Goal: Task Accomplishment & Management: Complete application form

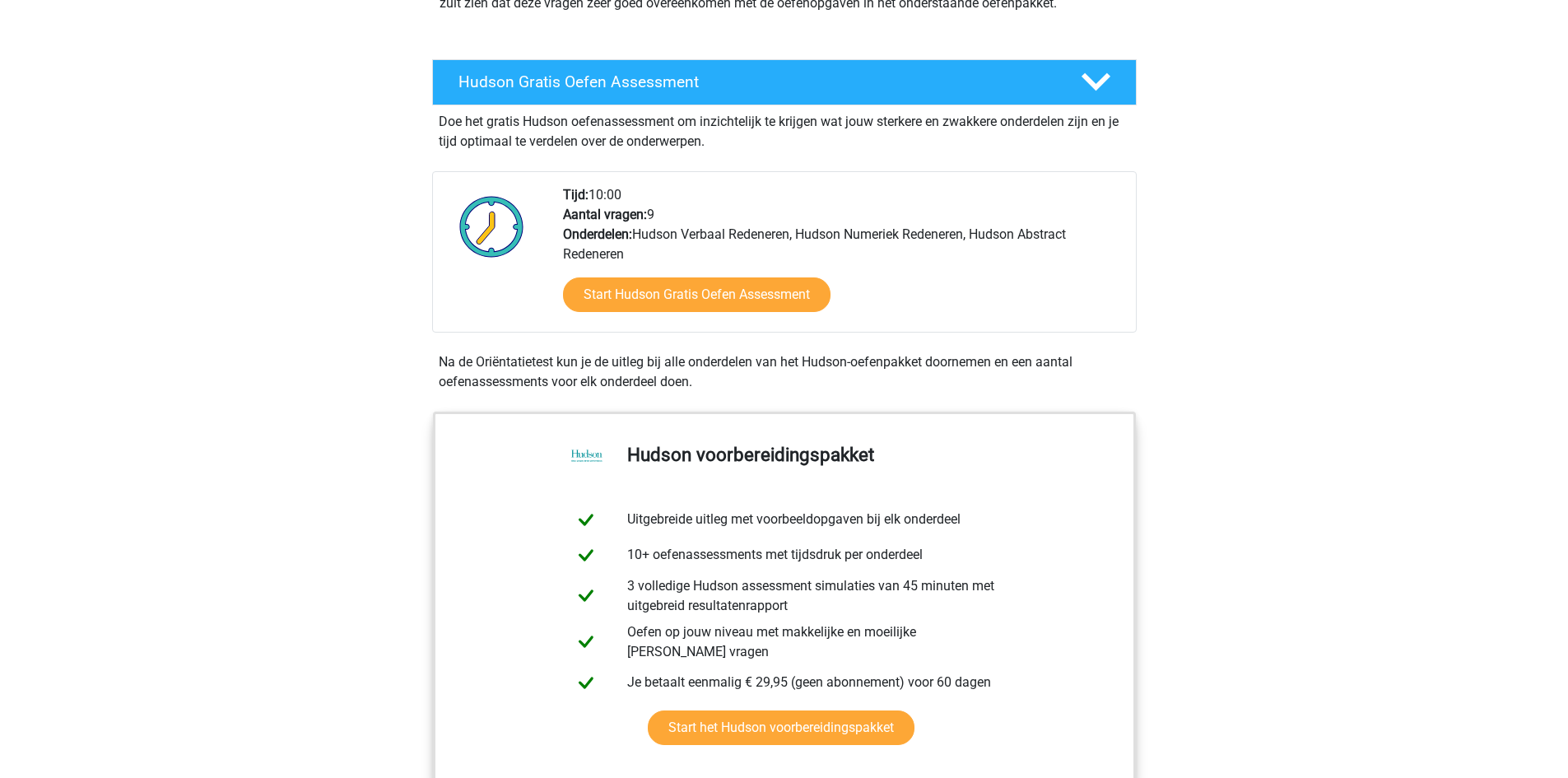
scroll to position [247, 0]
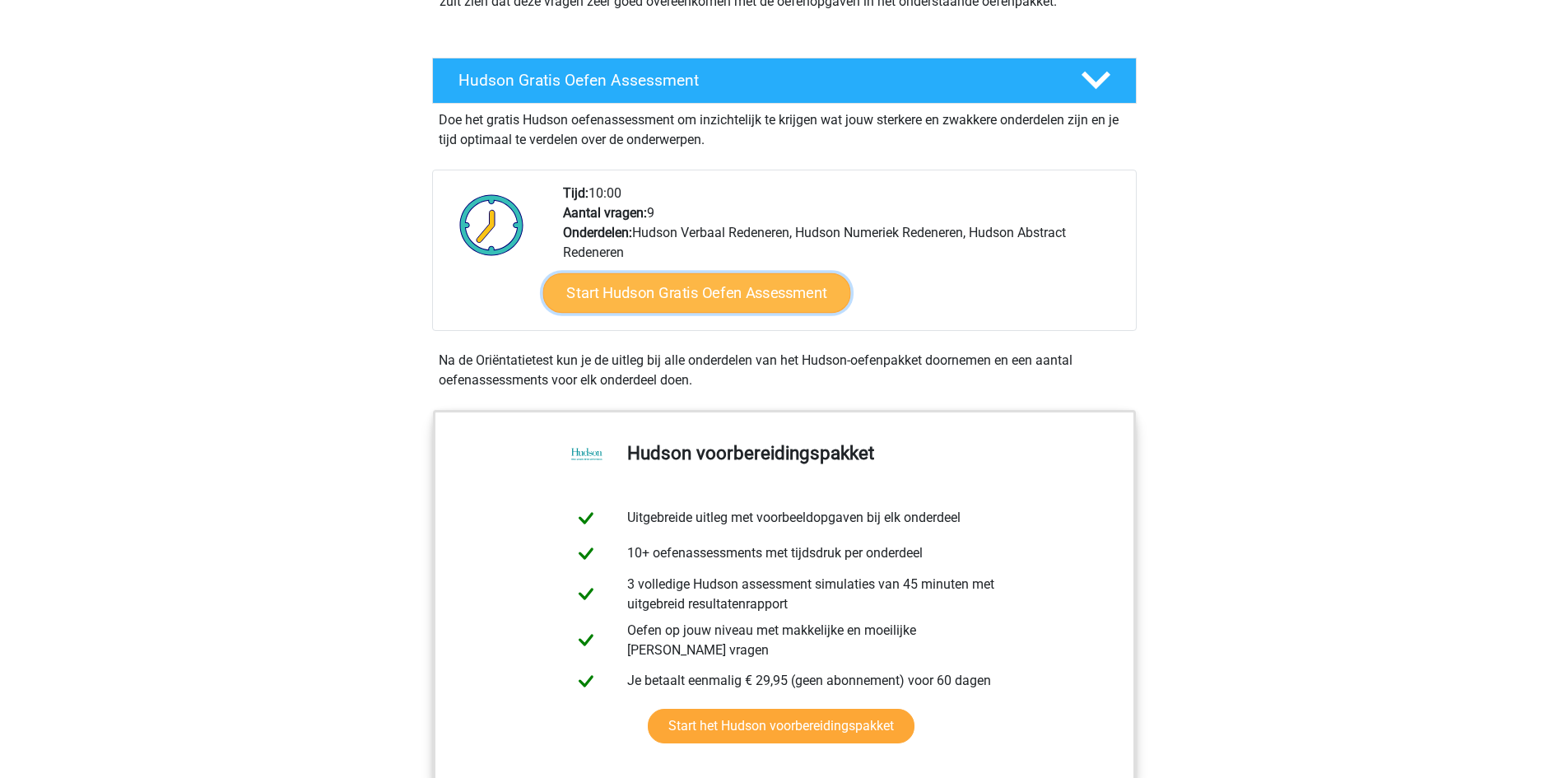
click at [702, 290] on link "Start Hudson Gratis Oefen Assessment" at bounding box center [696, 293] width 308 height 40
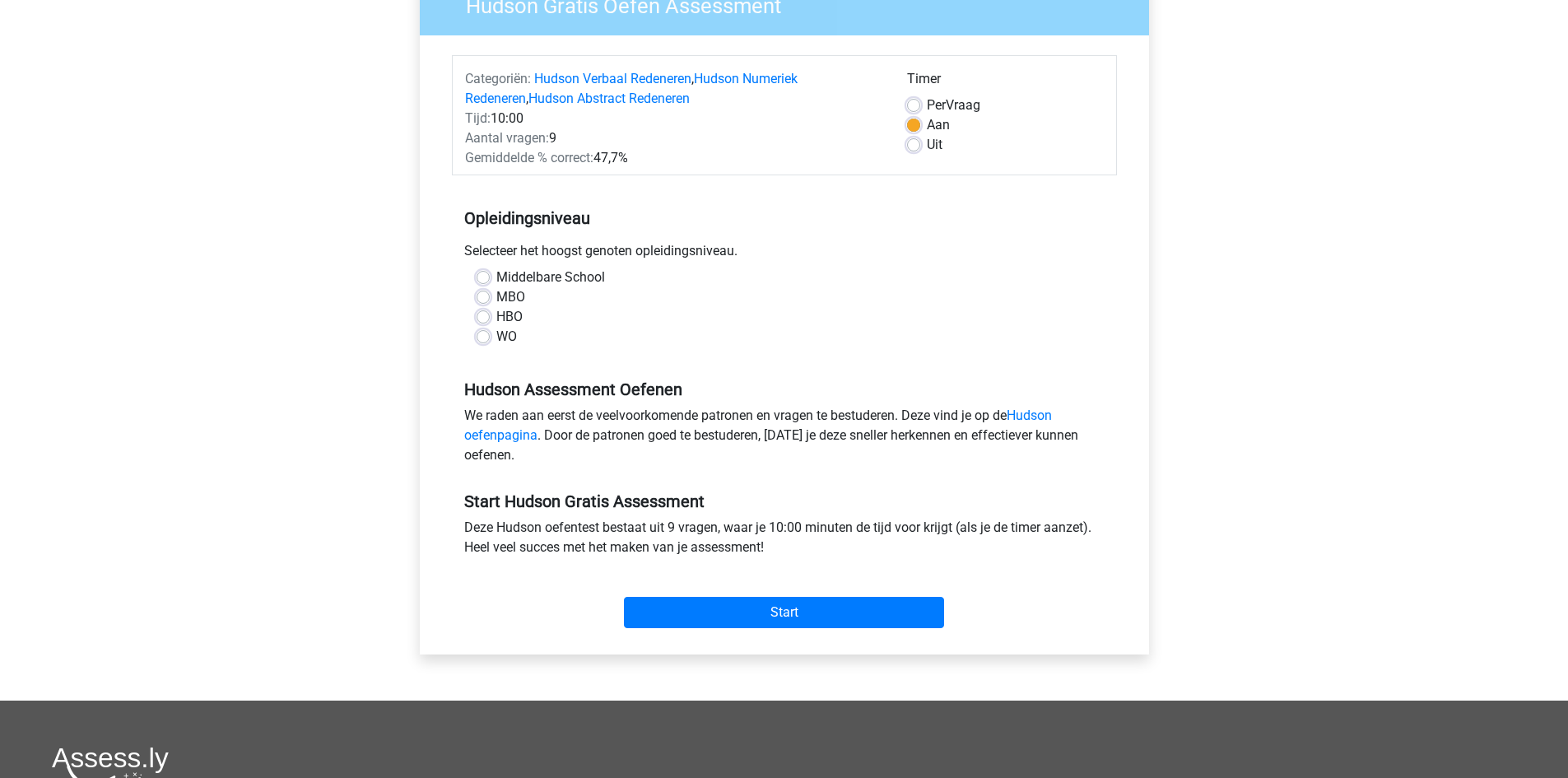
scroll to position [165, 0]
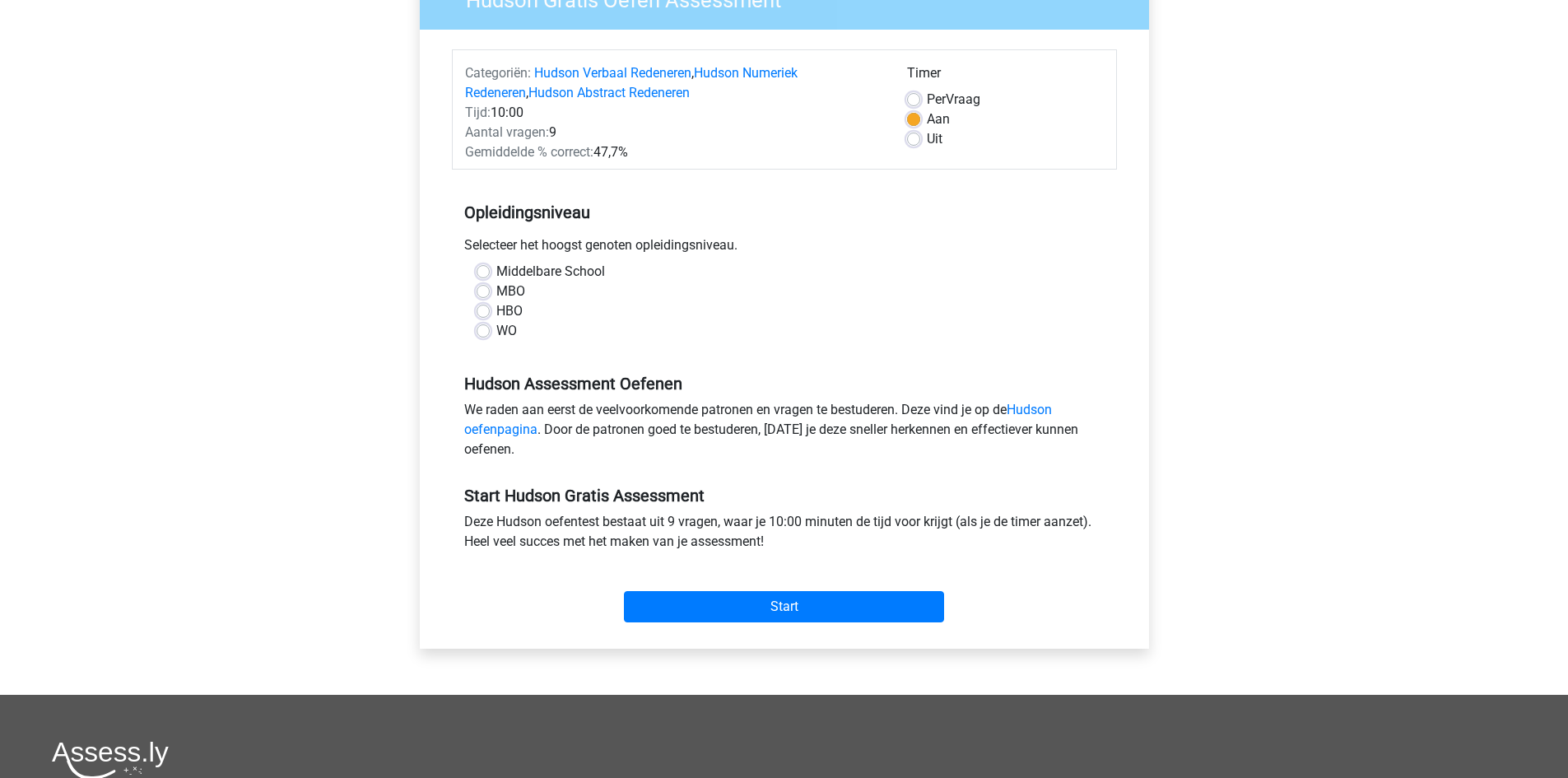
click at [496, 308] on label "HBO" at bounding box center [509, 311] width 26 height 19
click at [484, 308] on input "HBO" at bounding box center [484, 309] width 14 height 17
radio input "true"
click at [1037, 404] on link "Hudson oefenpagina" at bounding box center [757, 420] width 587 height 35
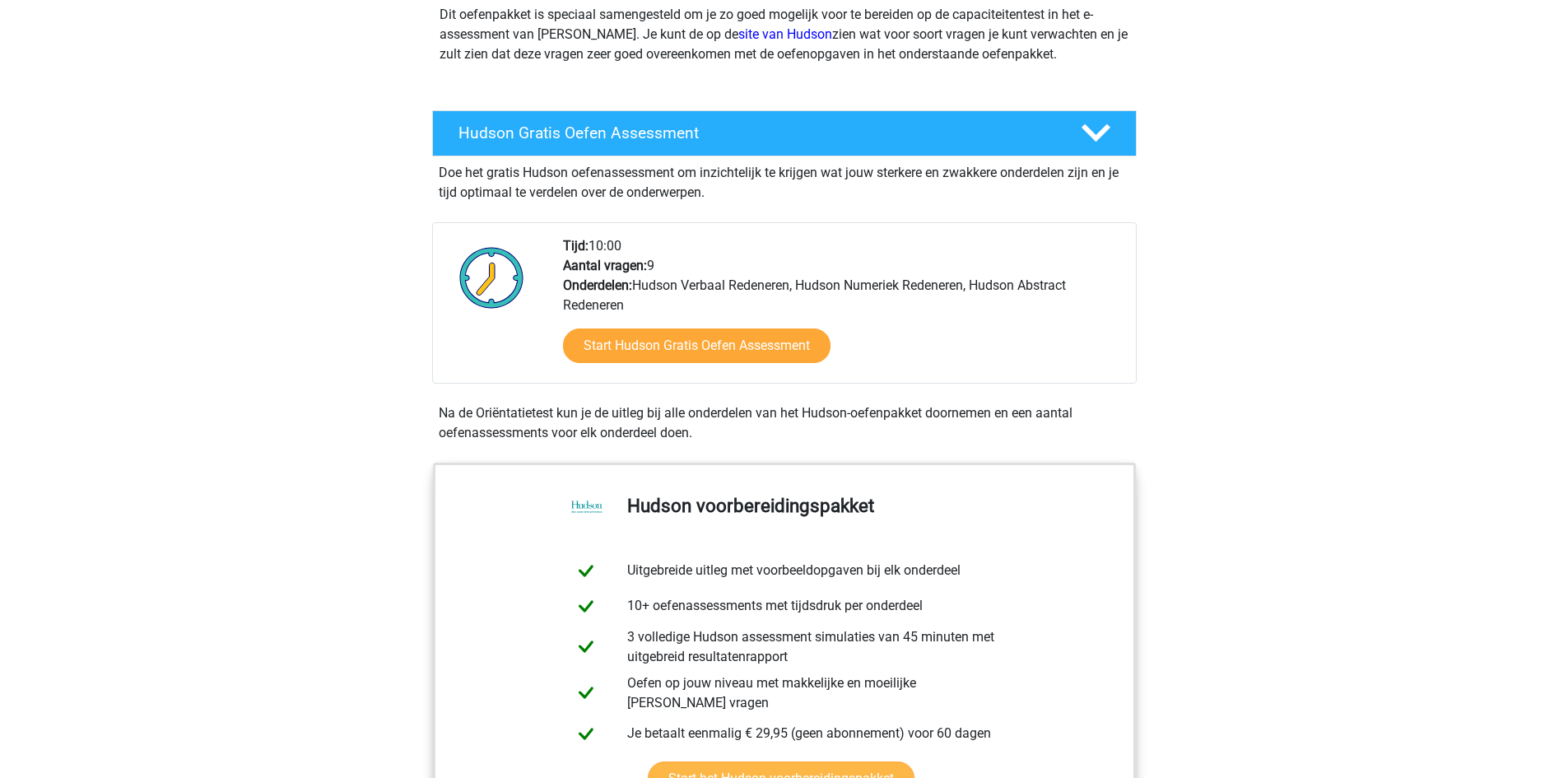
scroll to position [247, 0]
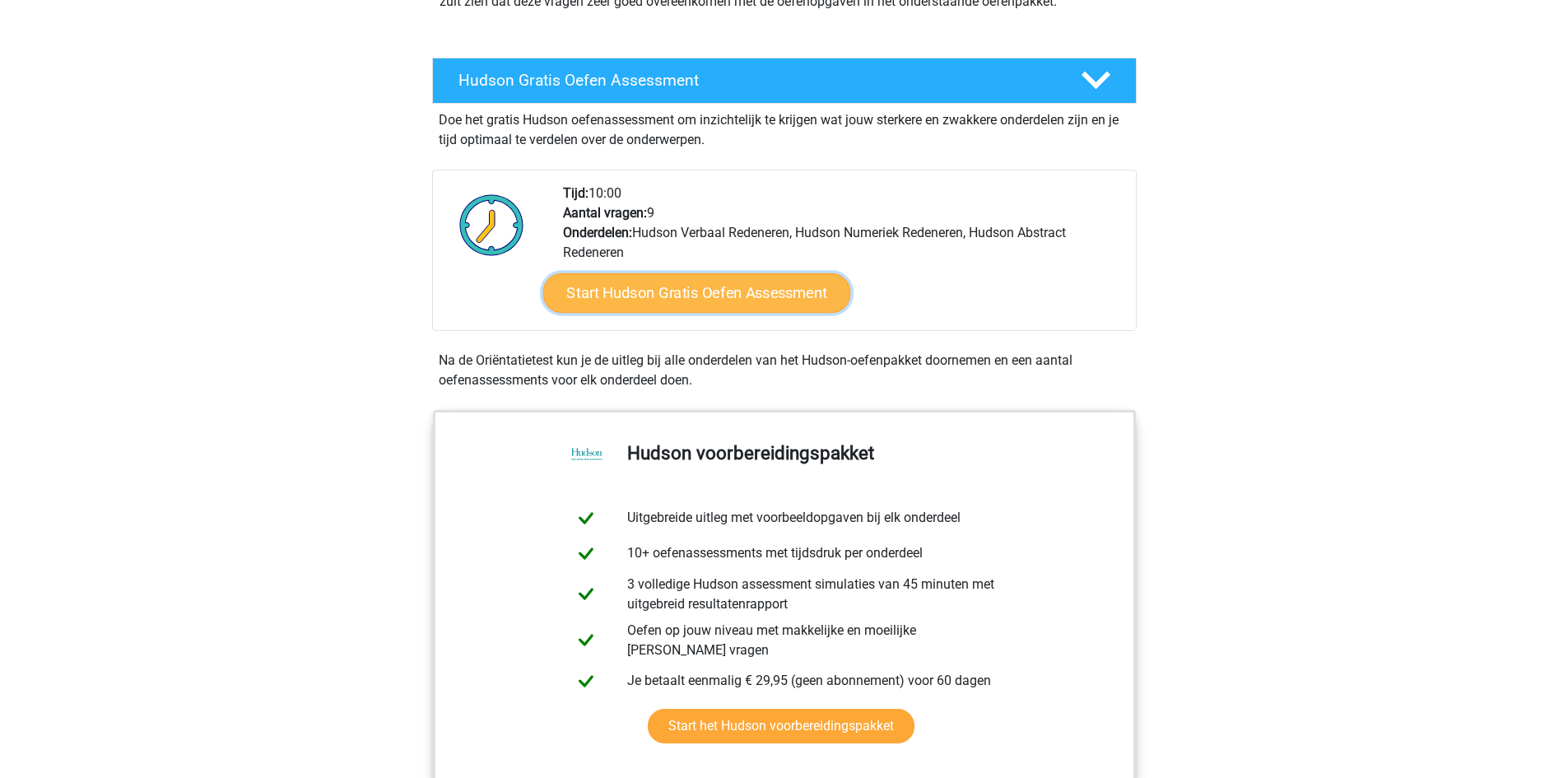
click at [728, 296] on link "Start Hudson Gratis Oefen Assessment" at bounding box center [696, 293] width 308 height 40
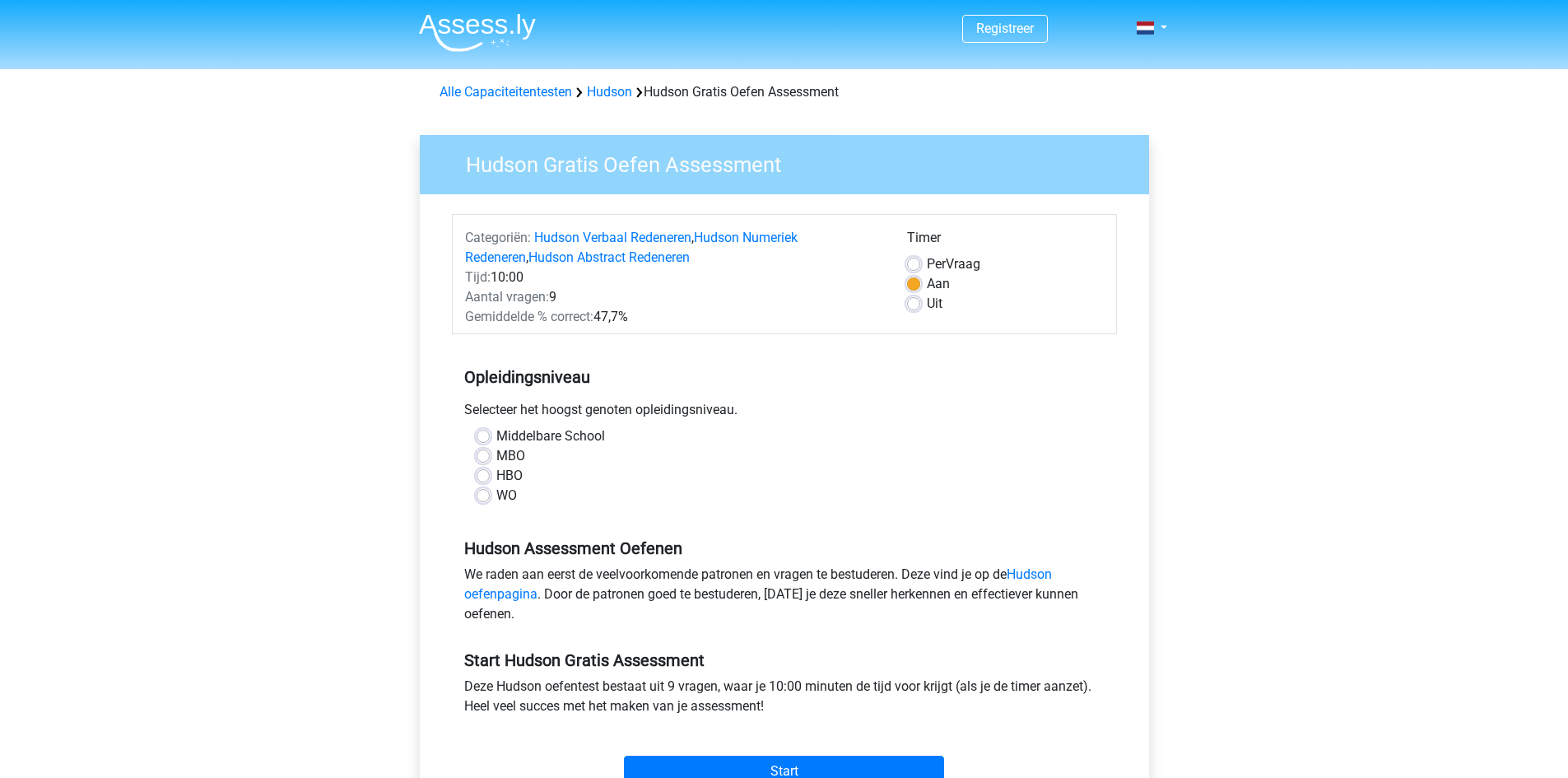
scroll to position [247, 0]
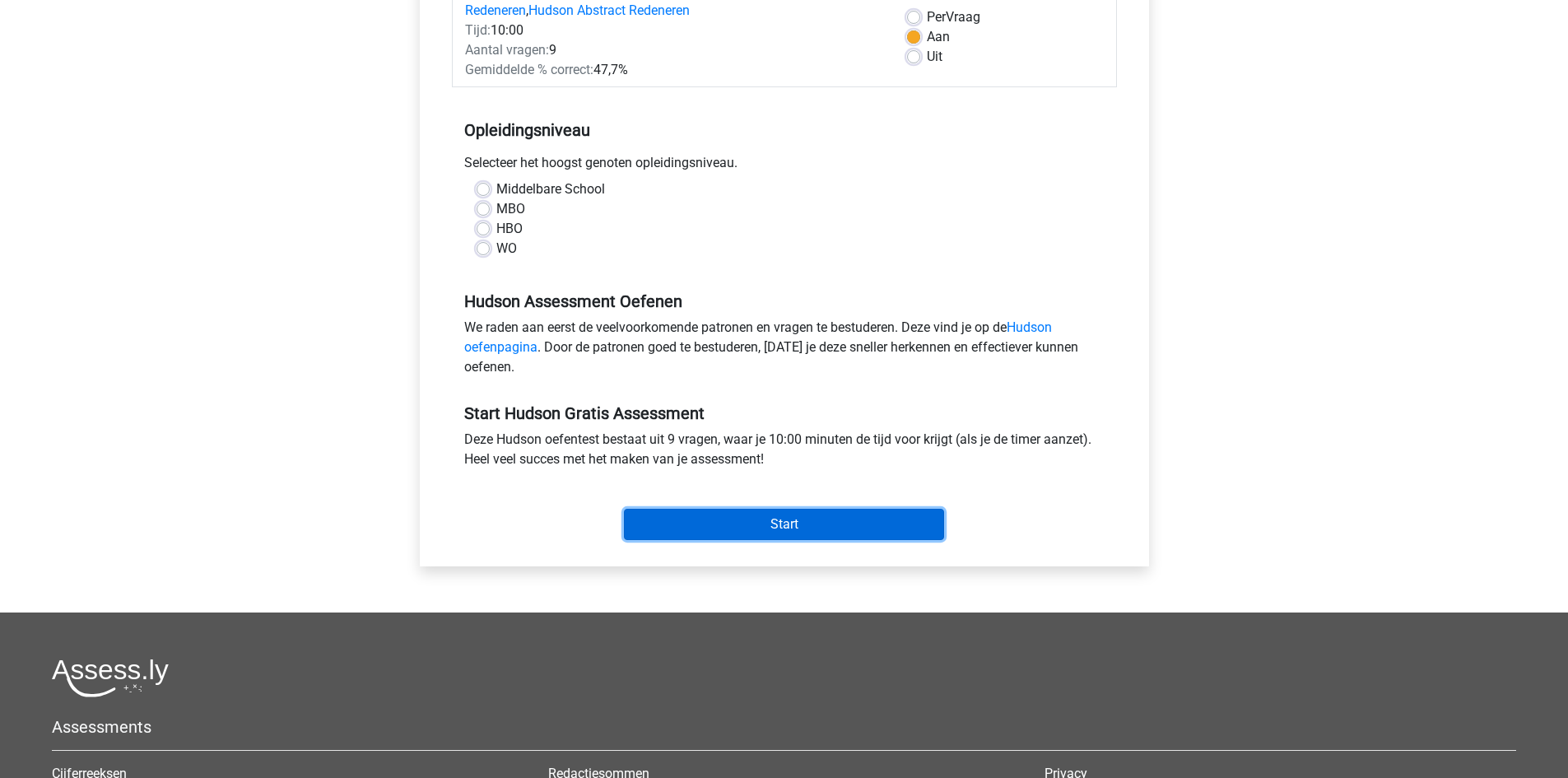
click at [728, 525] on input "Start" at bounding box center [784, 524] width 320 height 31
click at [663, 269] on div "Middelbare School MBO HBO WO" at bounding box center [784, 225] width 665 height 92
click at [496, 214] on label "MBO" at bounding box center [511, 209] width 29 height 19
click at [485, 214] on input "MBO" at bounding box center [484, 207] width 14 height 17
radio input "true"
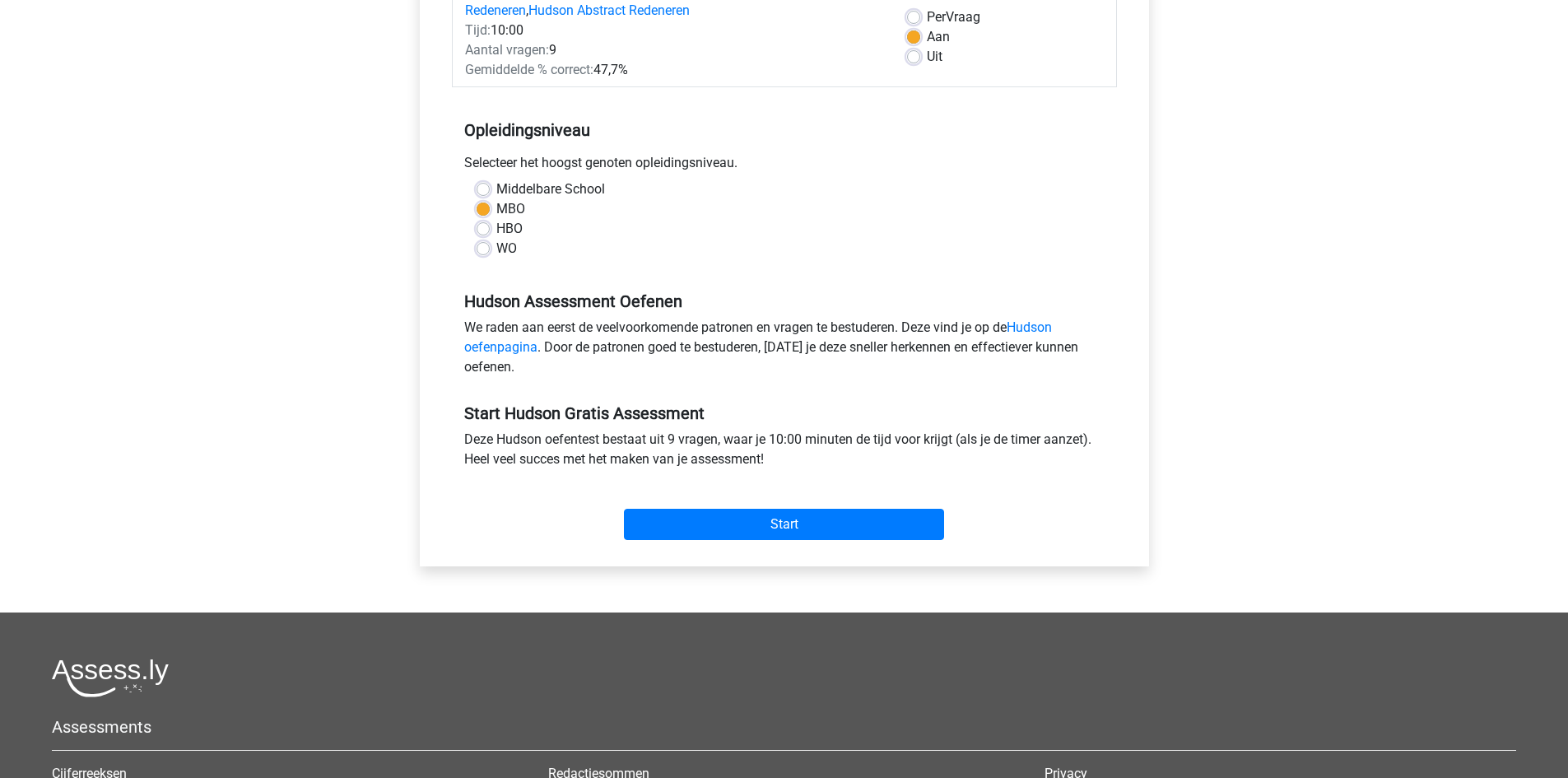
click at [496, 227] on label "HBO" at bounding box center [509, 229] width 26 height 19
click at [484, 227] on input "HBO" at bounding box center [484, 227] width 14 height 17
radio input "true"
click at [734, 520] on input "Start" at bounding box center [784, 524] width 320 height 31
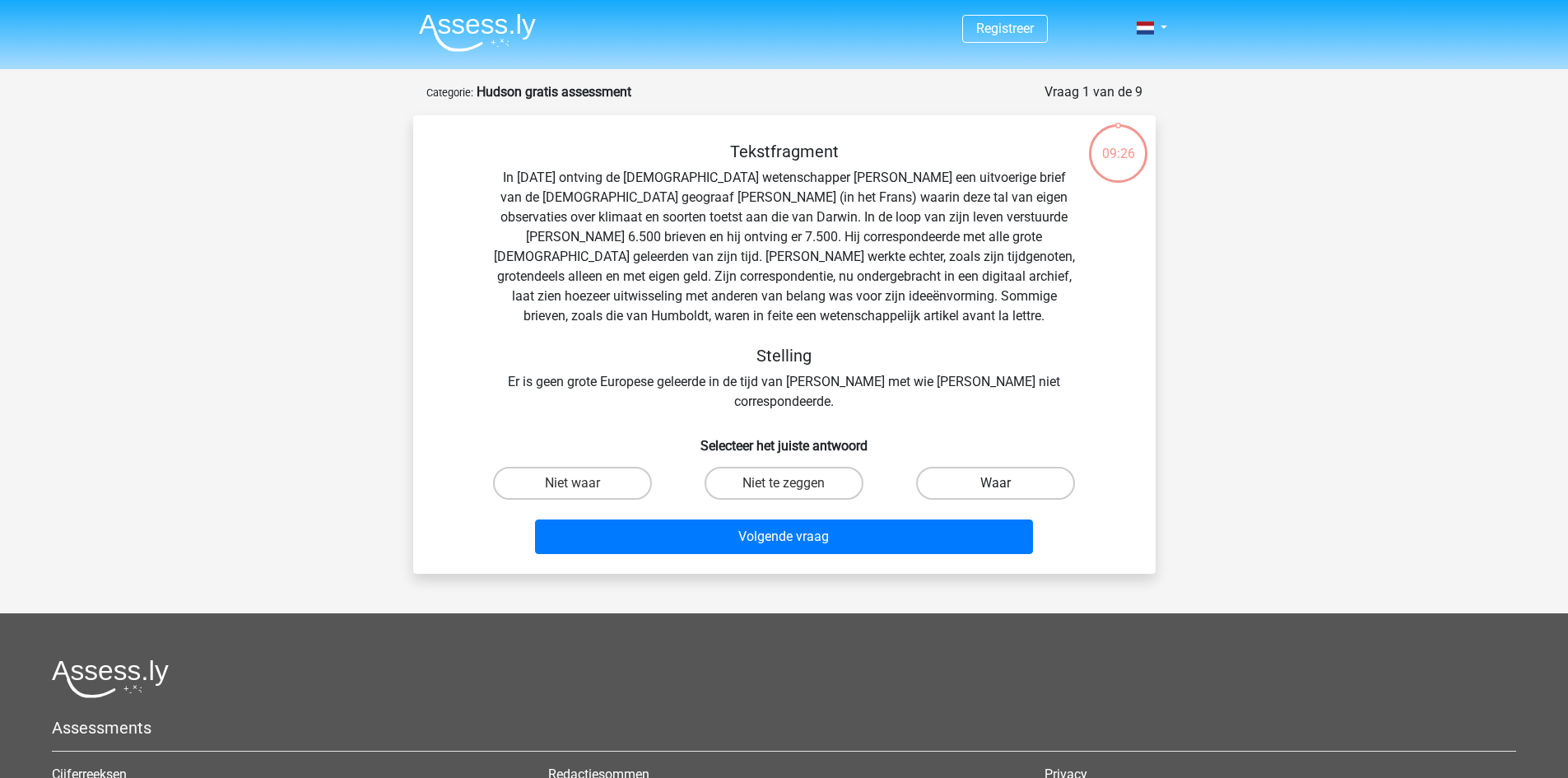
click at [975, 467] on label "Waar" at bounding box center [996, 484] width 159 height 33
click at [996, 484] on input "Waar" at bounding box center [1001, 489] width 11 height 11
radio input "true"
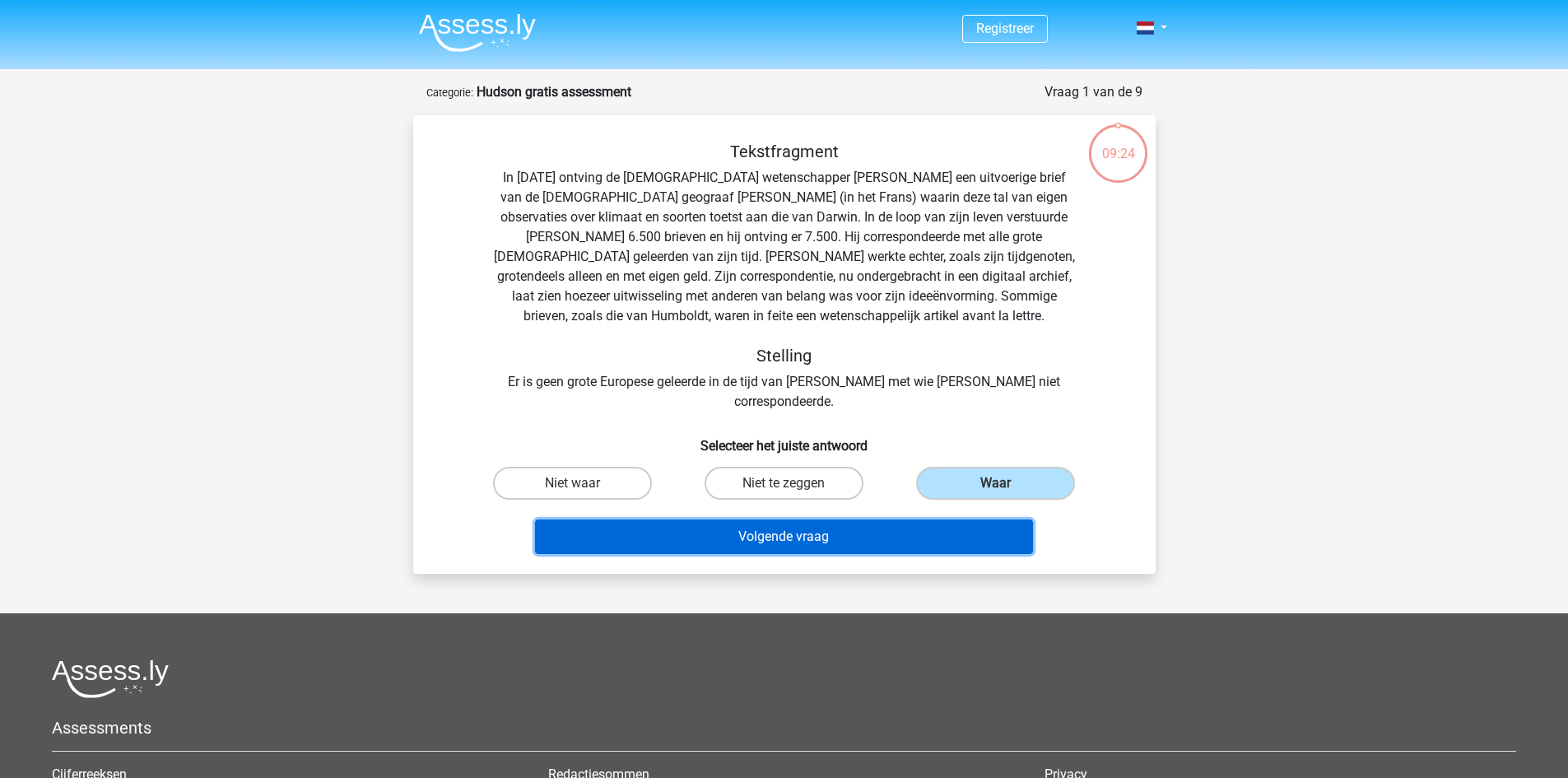
click at [902, 520] on button "Volgende vraag" at bounding box center [784, 537] width 498 height 35
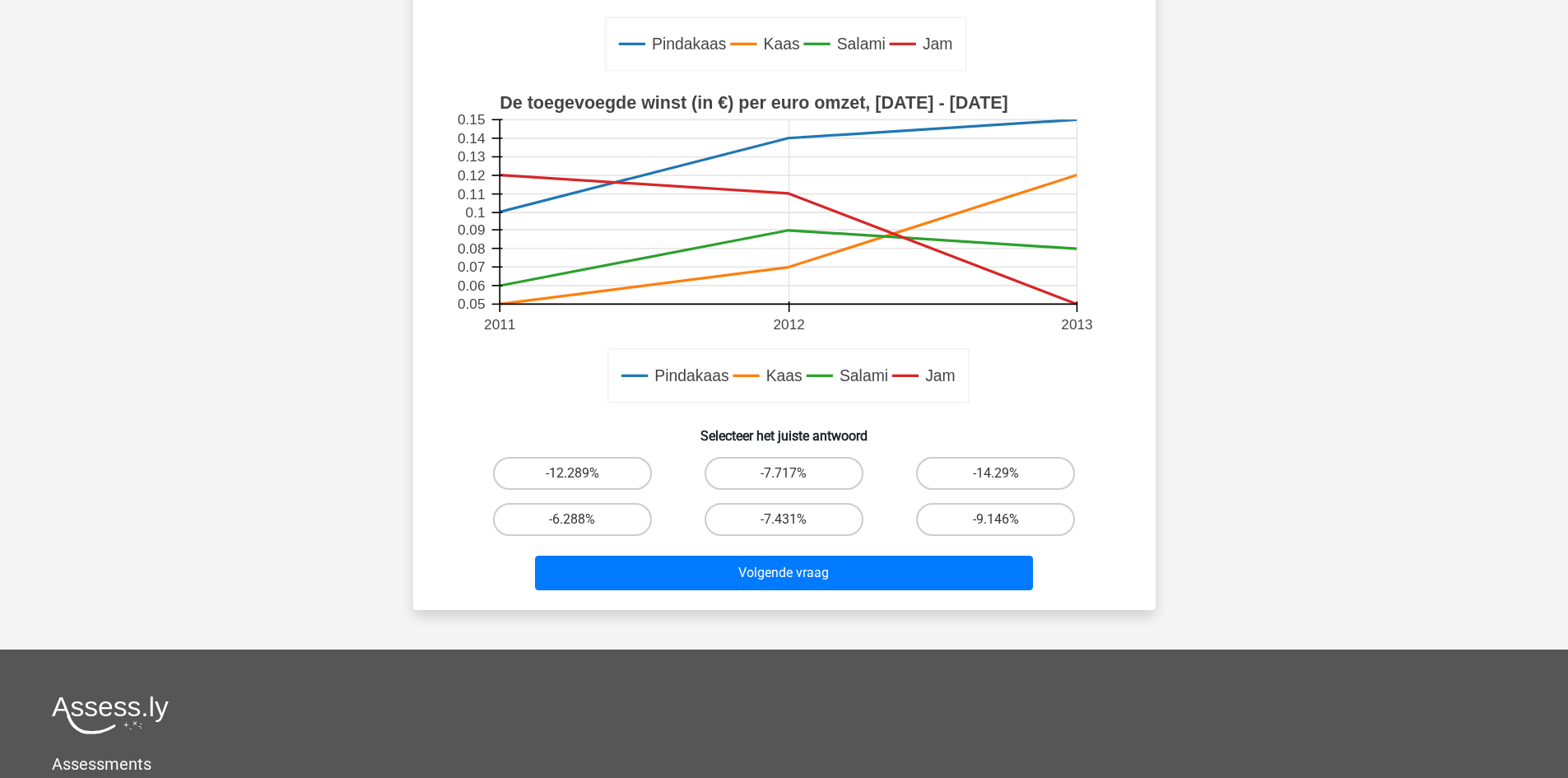
scroll to position [494, 0]
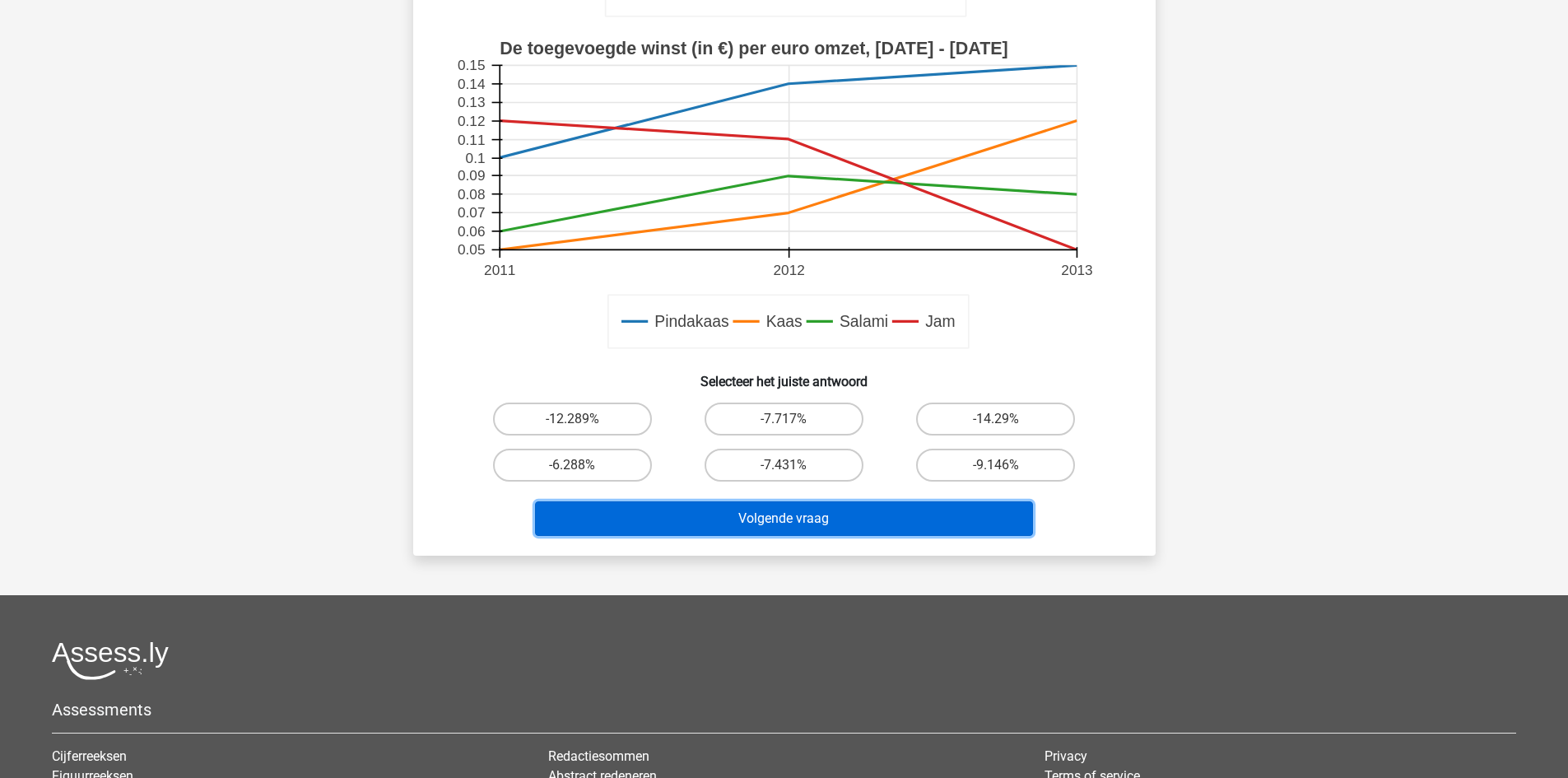
click at [715, 513] on button "Volgende vraag" at bounding box center [784, 519] width 498 height 35
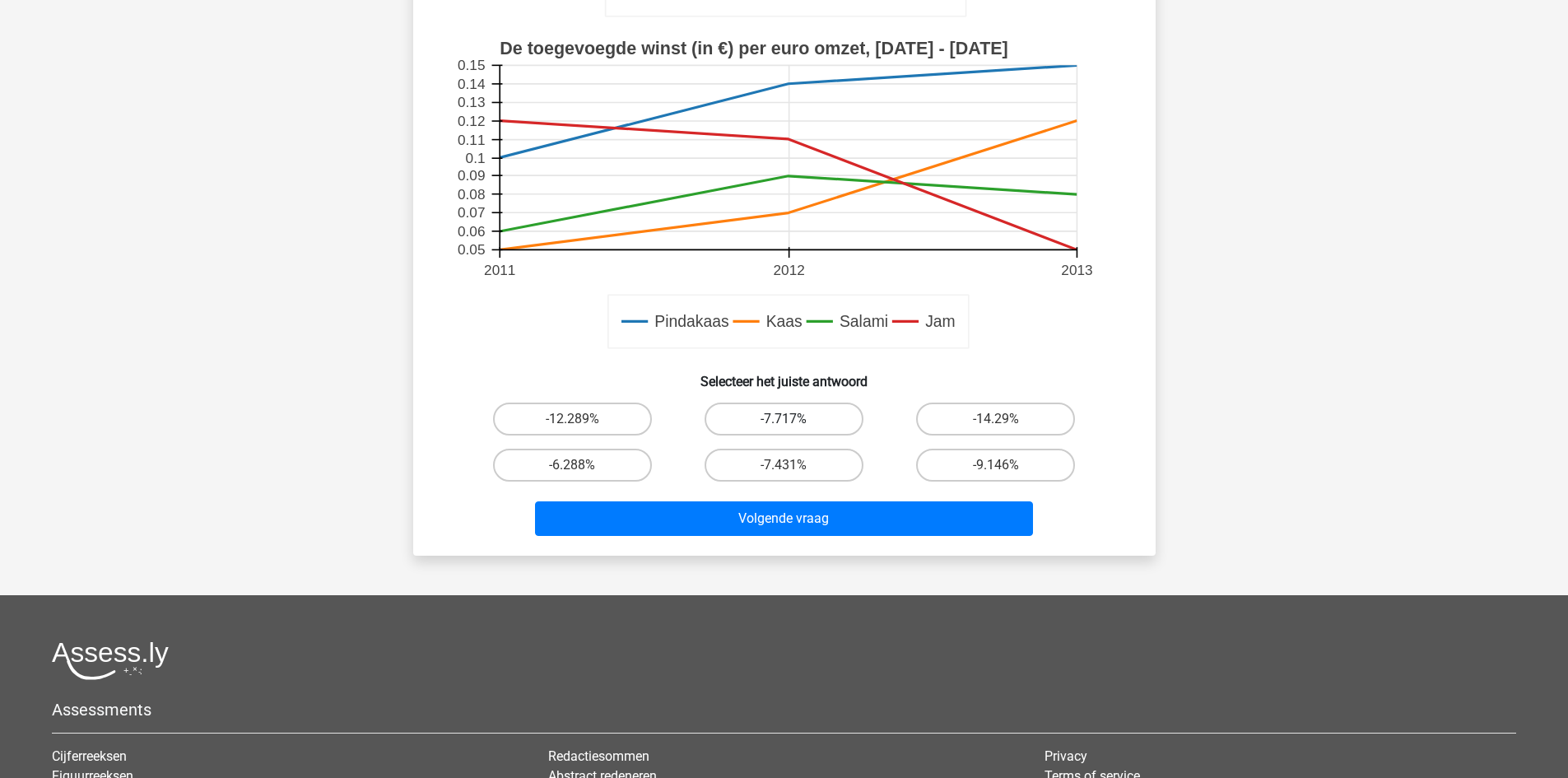
click at [745, 419] on label "-7.717%" at bounding box center [784, 420] width 159 height 33
click at [784, 420] on input "-7.717%" at bounding box center [788, 424] width 11 height 11
radio input "true"
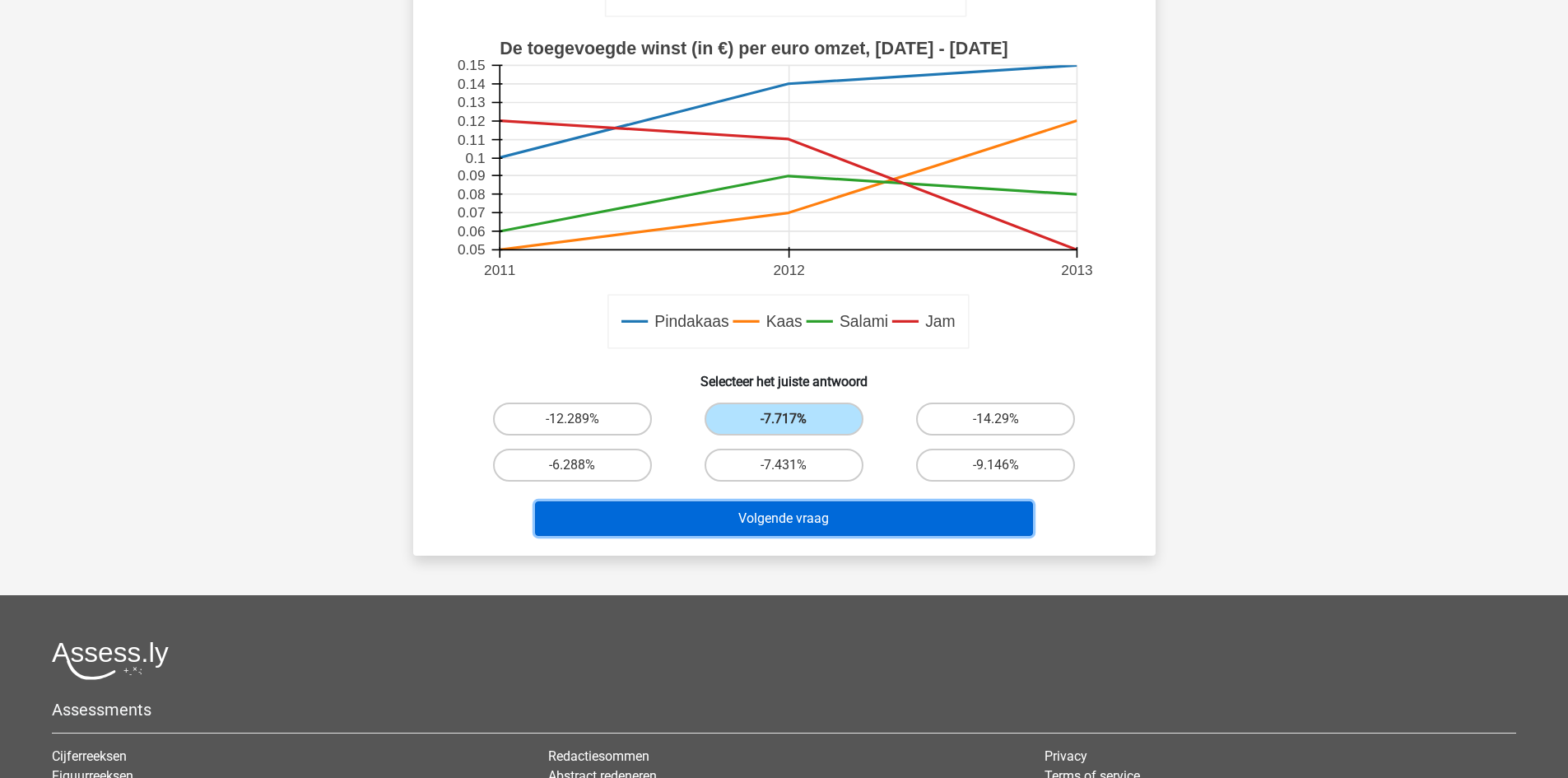
click at [736, 517] on button "Volgende vraag" at bounding box center [784, 519] width 498 height 35
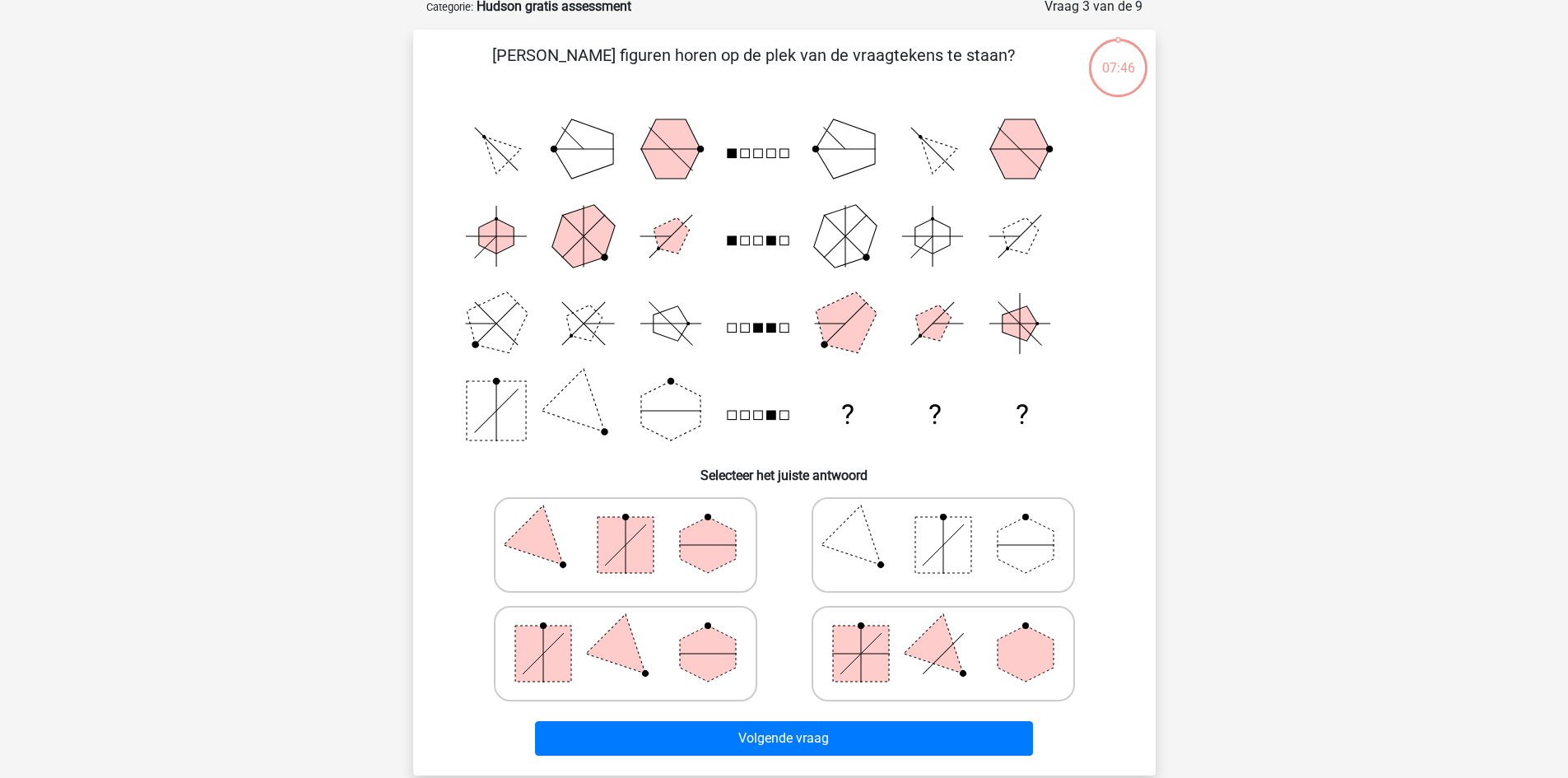
scroll to position [83, 0]
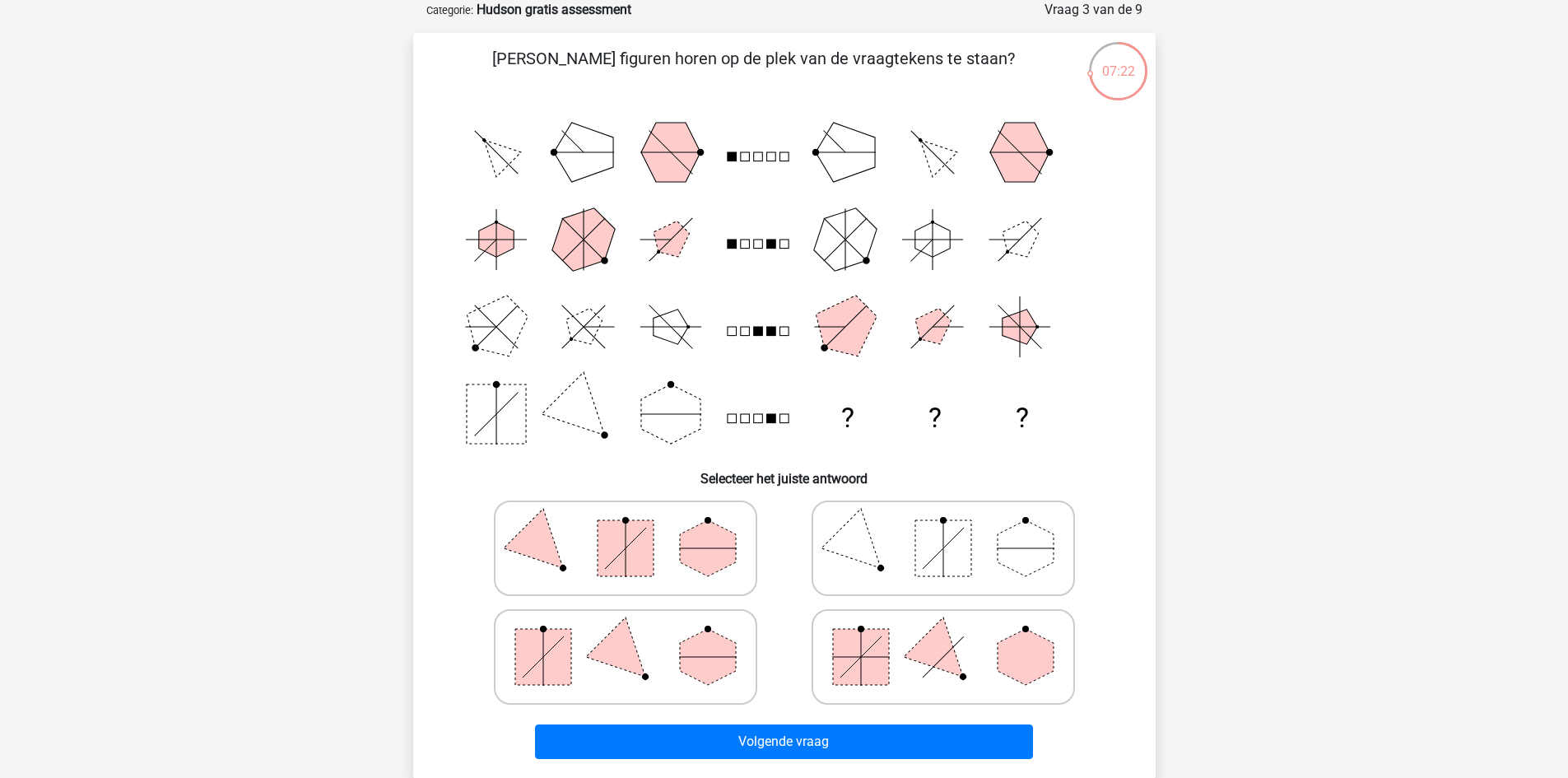
click at [684, 653] on polygon at bounding box center [708, 658] width 56 height 56
click at [636, 636] on input "radio" at bounding box center [630, 630] width 11 height 11
radio input "true"
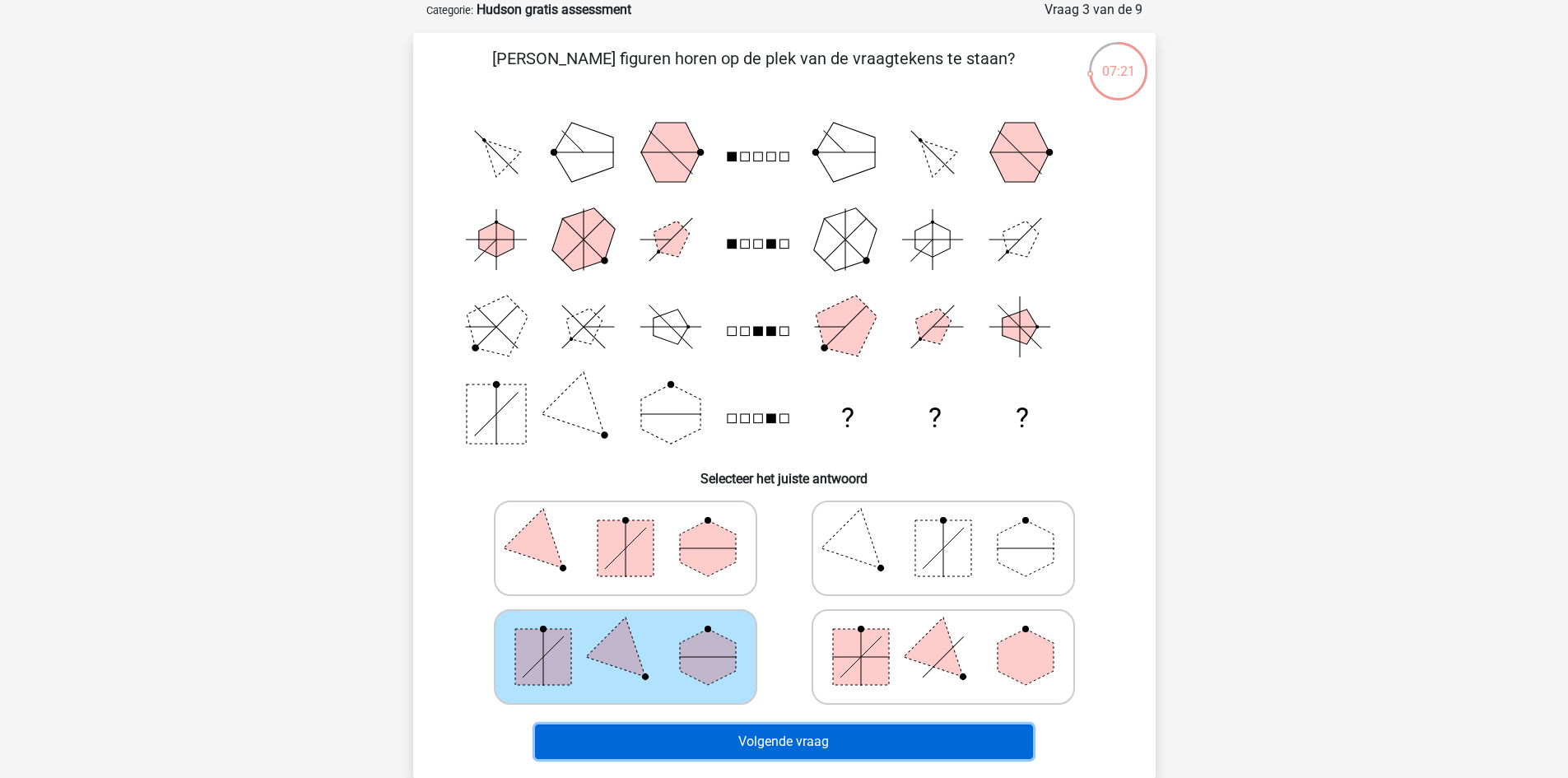
click at [734, 734] on button "Volgende vraag" at bounding box center [784, 742] width 498 height 35
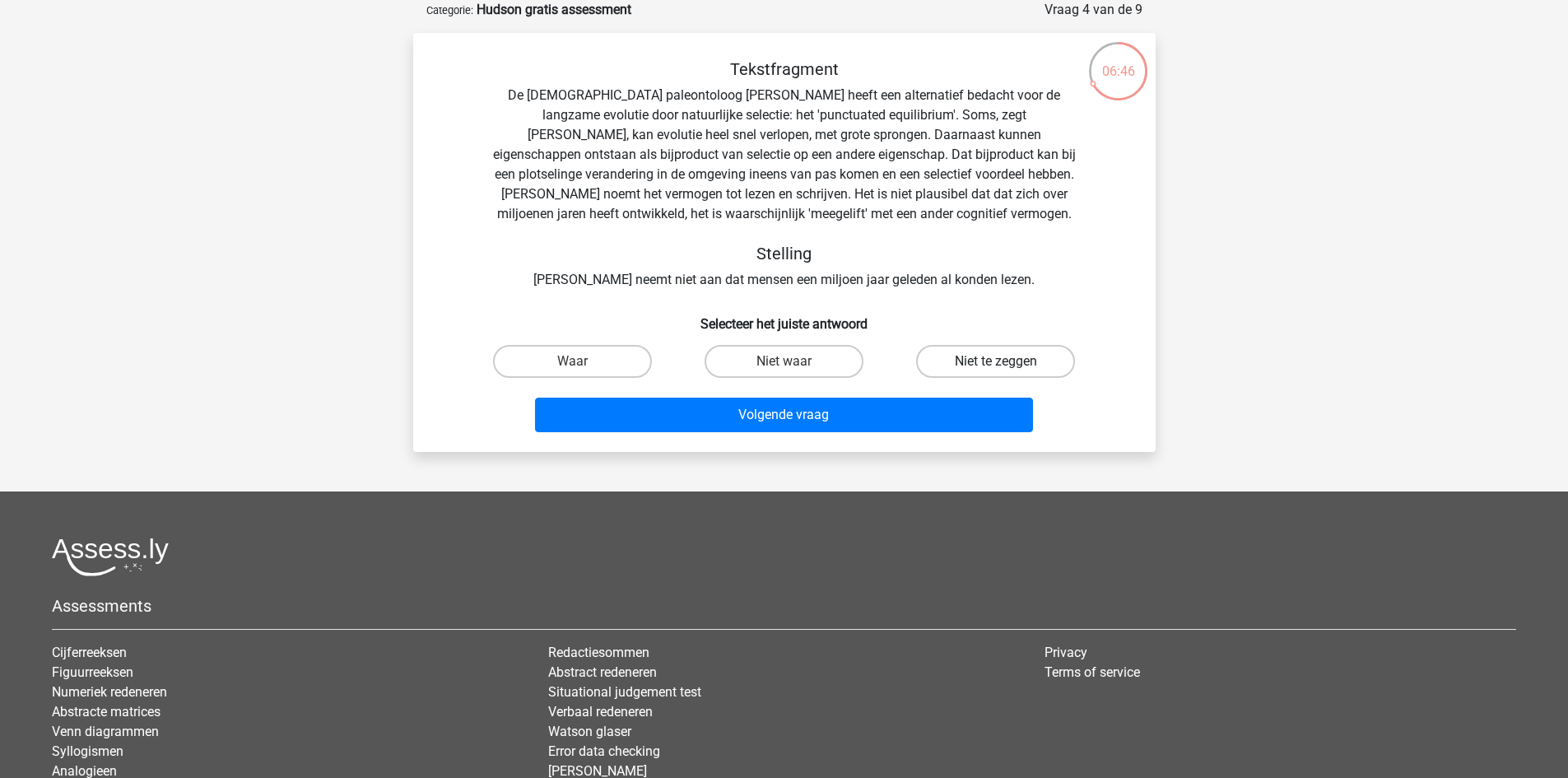
click at [1027, 357] on label "Niet te zeggen" at bounding box center [996, 361] width 159 height 33
click at [1007, 361] on input "Niet te zeggen" at bounding box center [1001, 366] width 11 height 11
radio input "true"
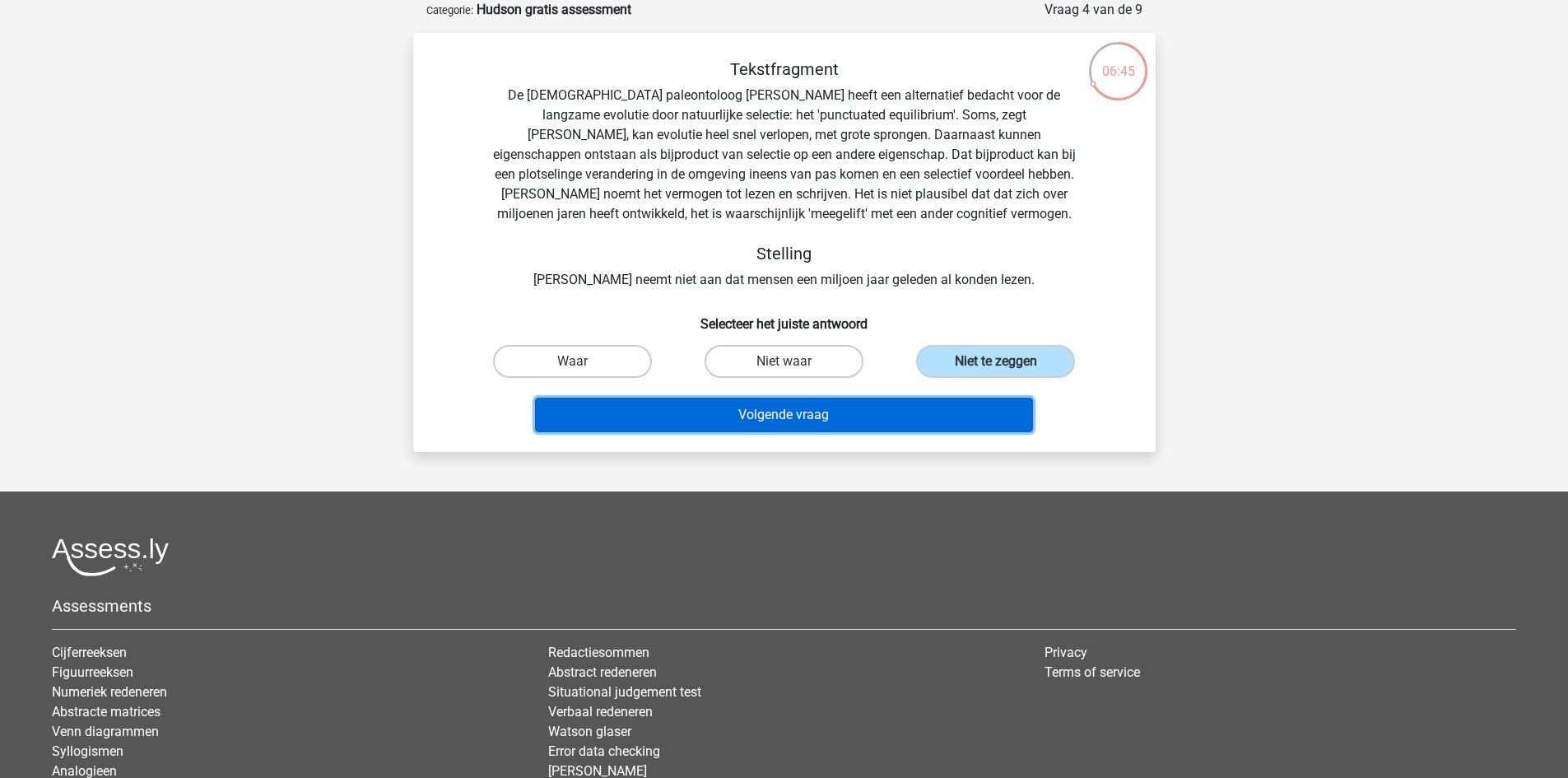
click at [960, 406] on button "Volgende vraag" at bounding box center [784, 416] width 498 height 35
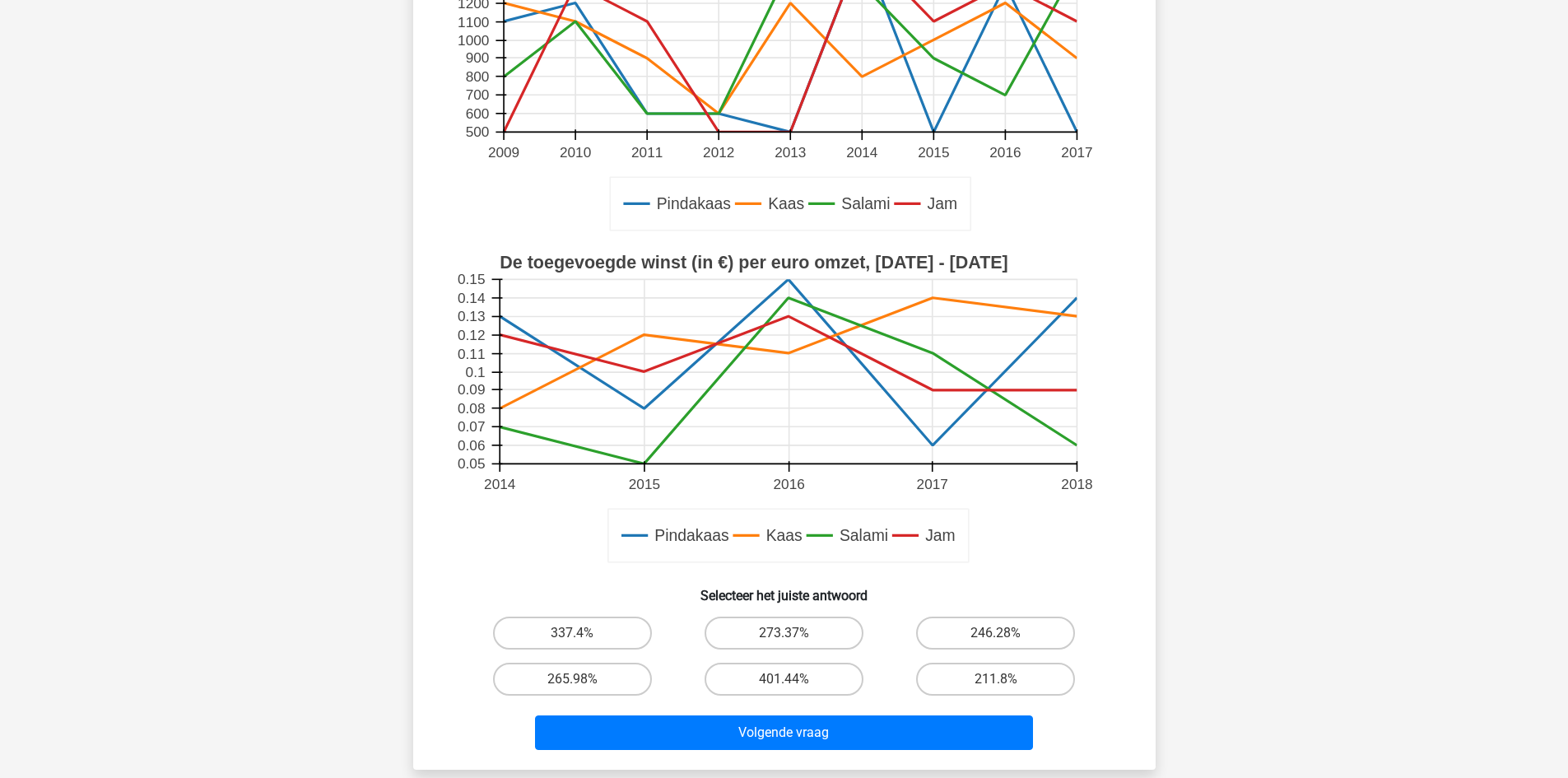
scroll to position [412, 0]
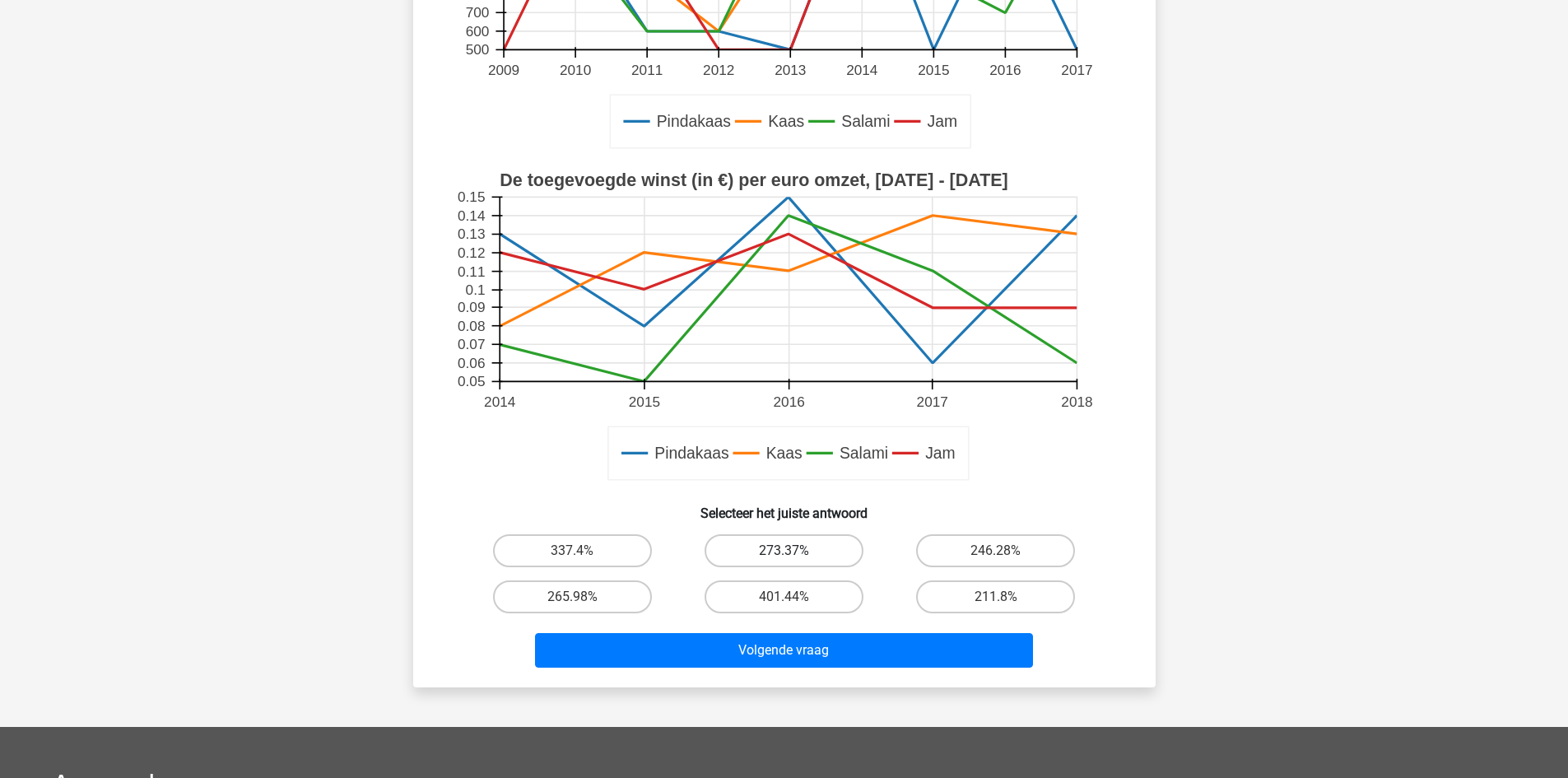
click at [832, 559] on label "273.37%" at bounding box center [784, 551] width 159 height 33
click at [794, 559] on input "273.37%" at bounding box center [788, 556] width 11 height 11
radio input "true"
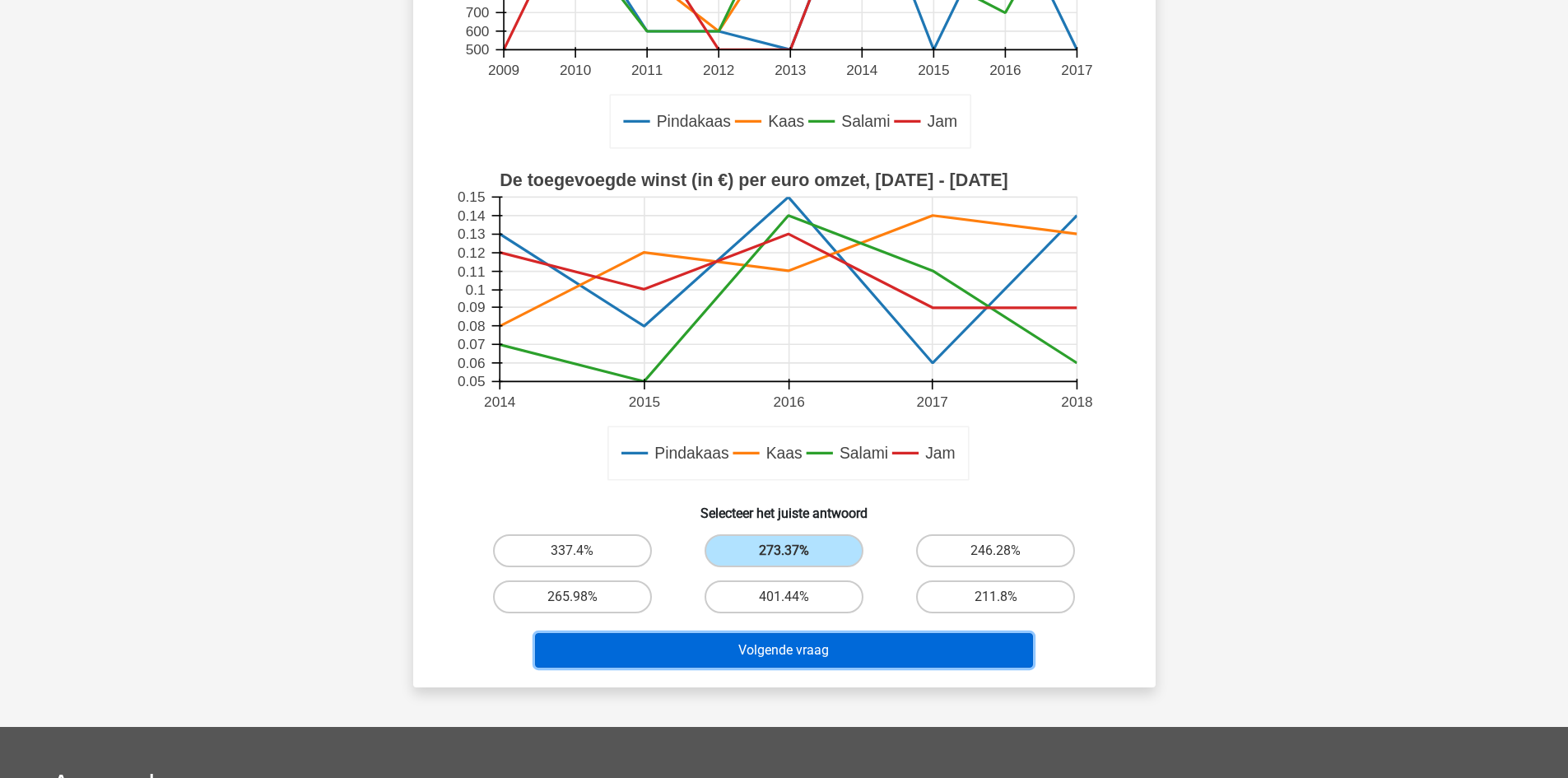
click at [874, 647] on button "Volgende vraag" at bounding box center [784, 651] width 498 height 35
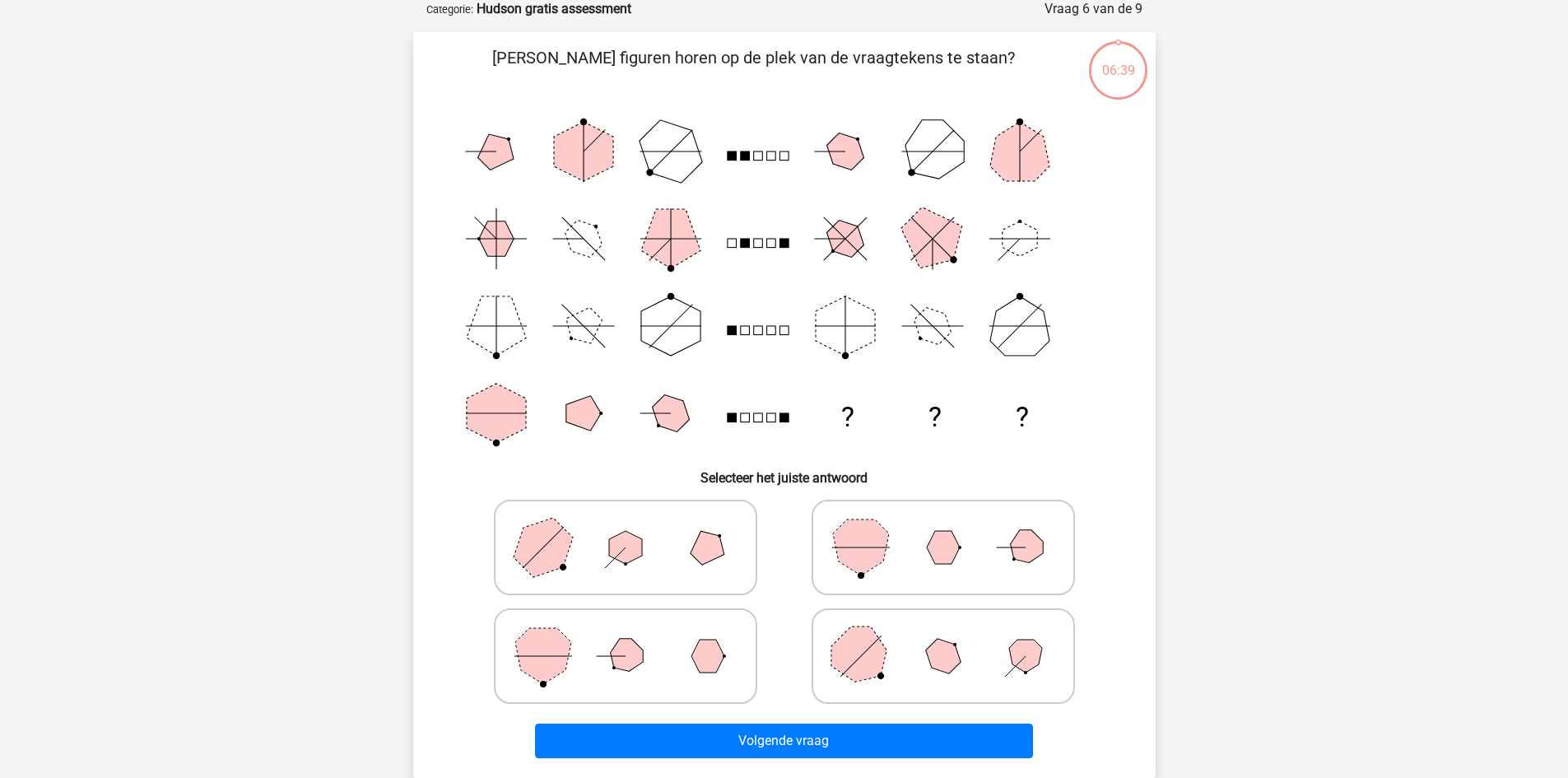
scroll to position [83, 0]
click at [1019, 653] on polygon at bounding box center [1026, 658] width 33 height 33
click at [954, 636] on input "radio" at bounding box center [949, 630] width 11 height 11
radio input "true"
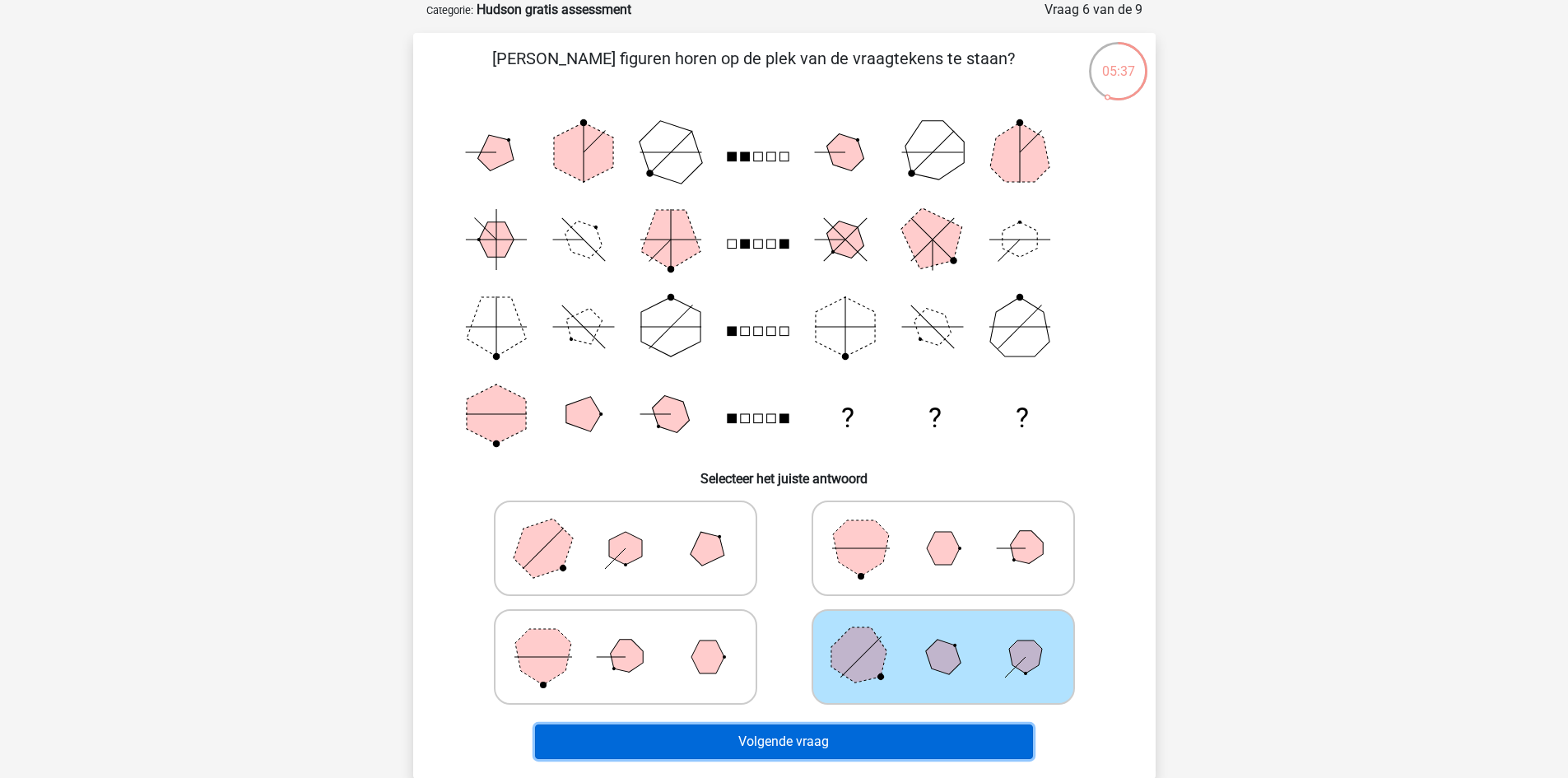
click at [951, 736] on button "Volgende vraag" at bounding box center [784, 742] width 498 height 35
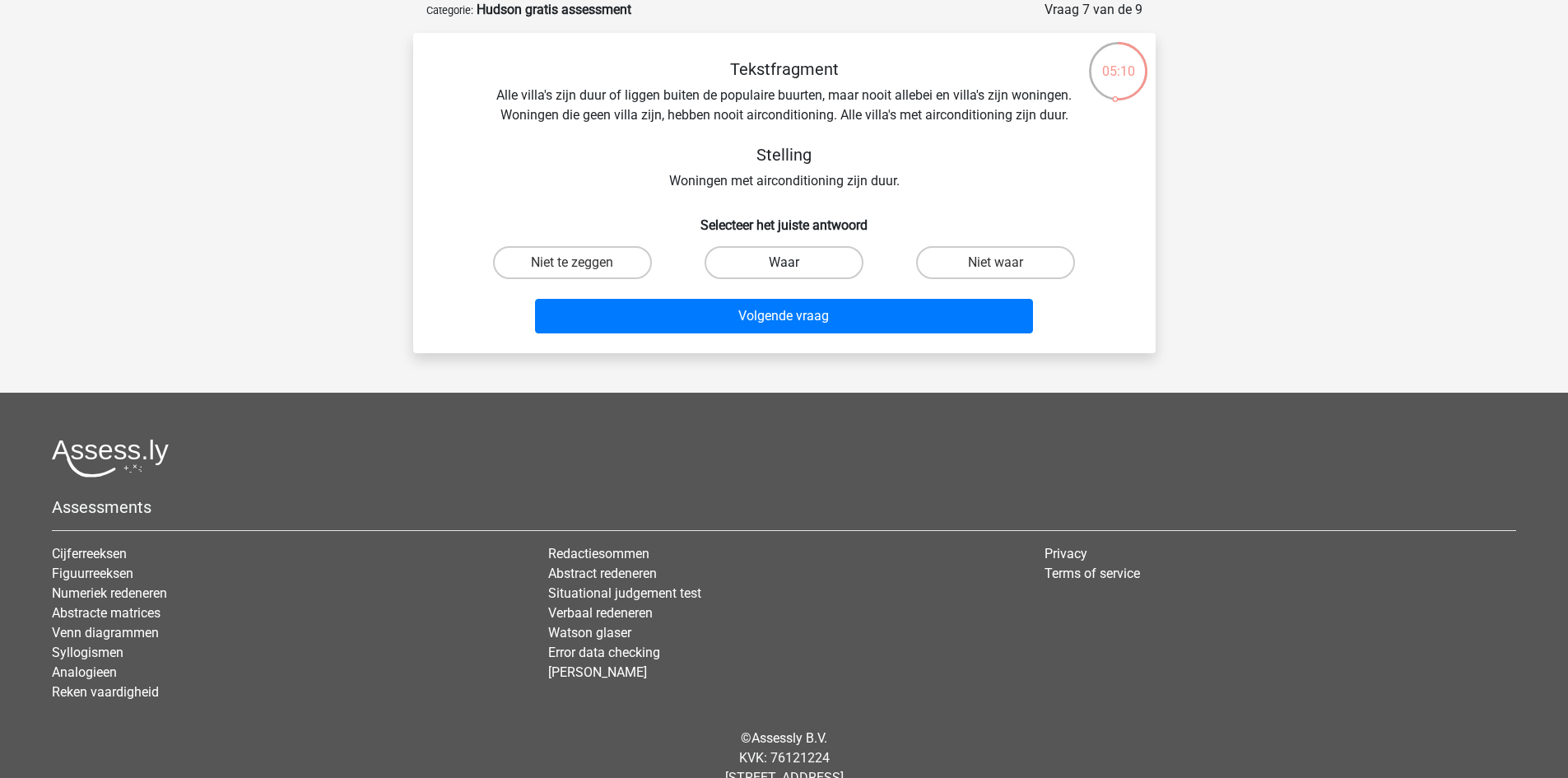
click at [825, 263] on label "Waar" at bounding box center [784, 263] width 159 height 33
click at [794, 263] on input "Waar" at bounding box center [788, 267] width 11 height 11
radio input "true"
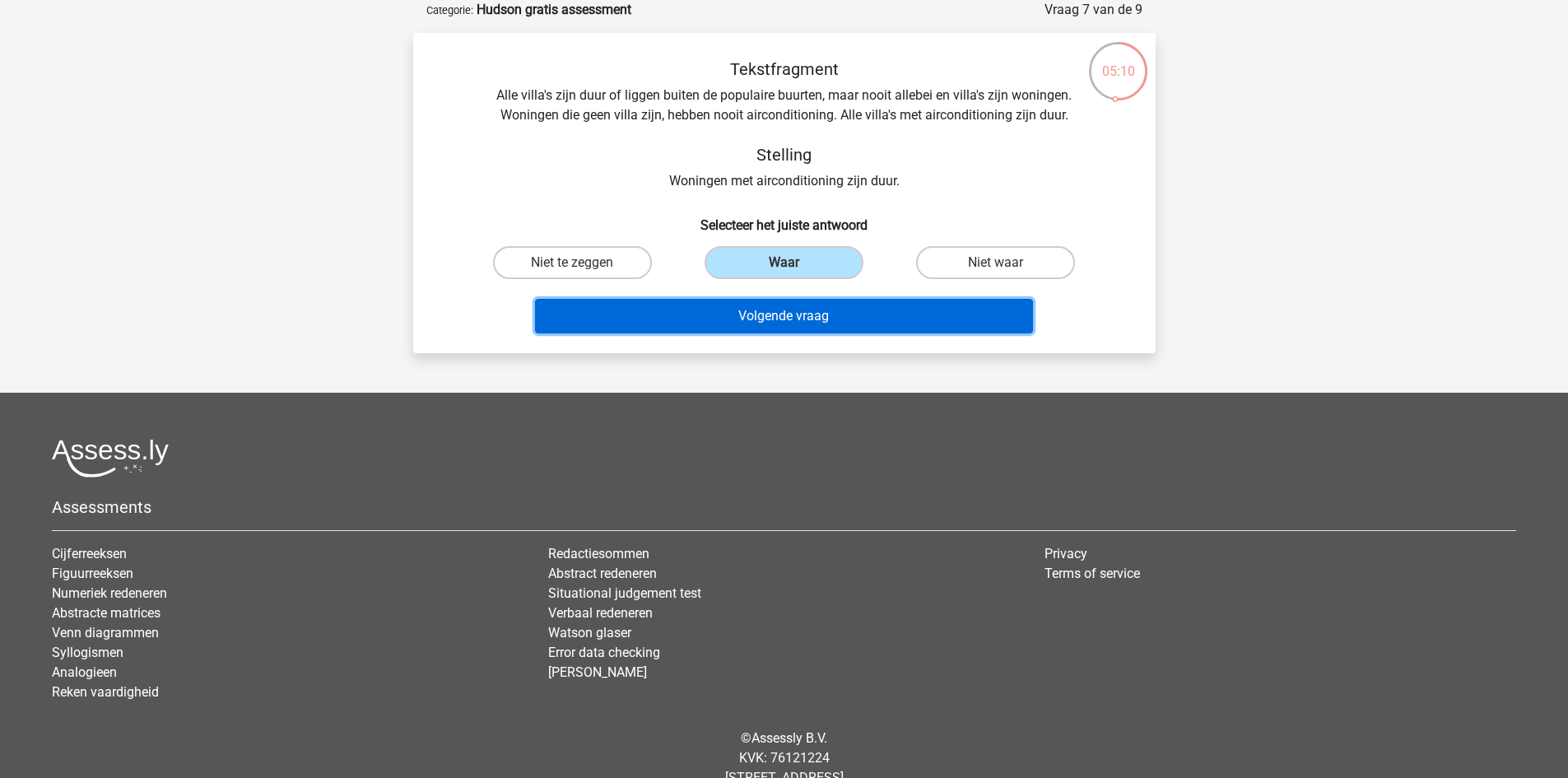
click at [818, 304] on button "Volgende vraag" at bounding box center [784, 317] width 498 height 35
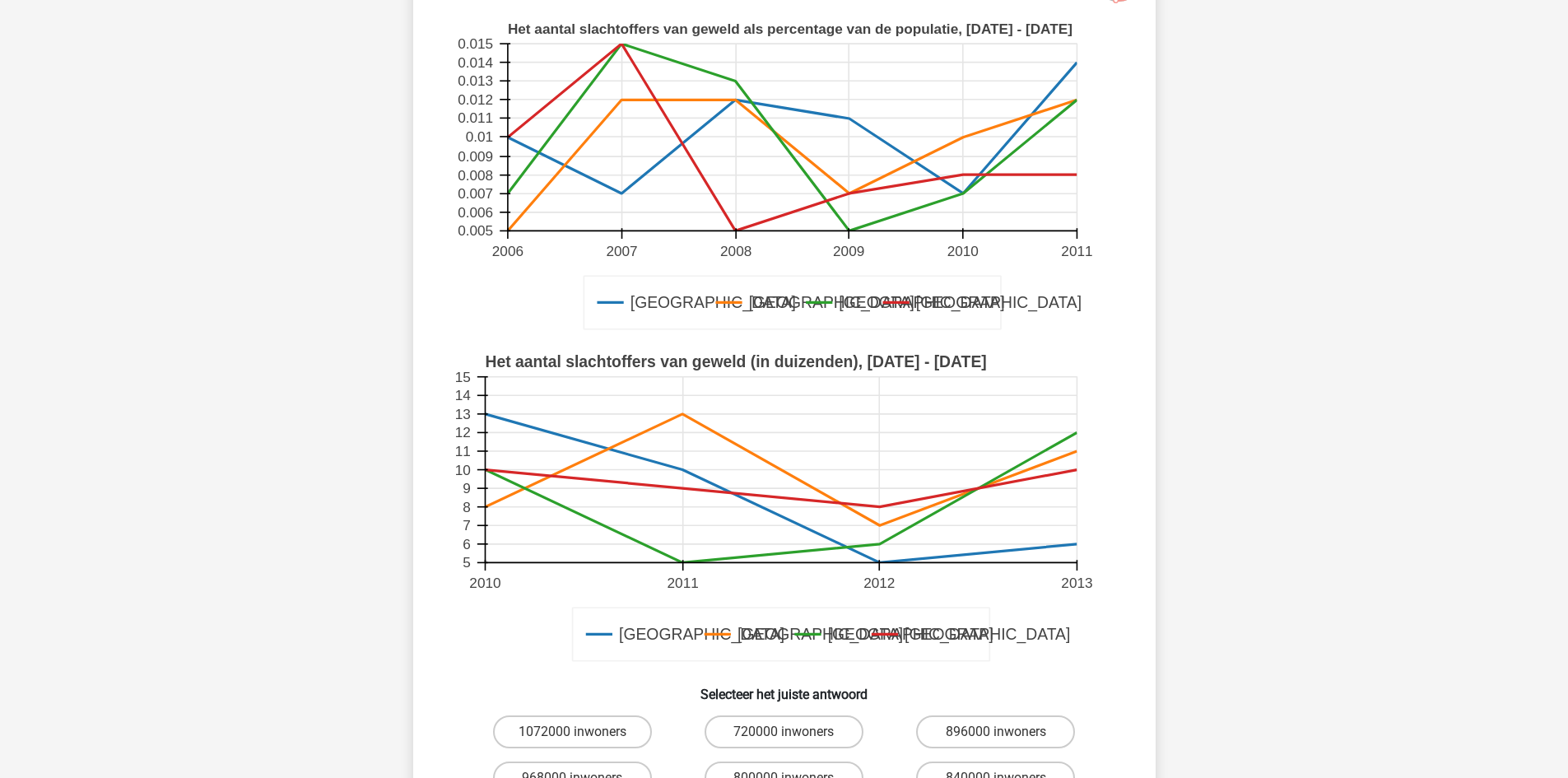
scroll to position [412, 0]
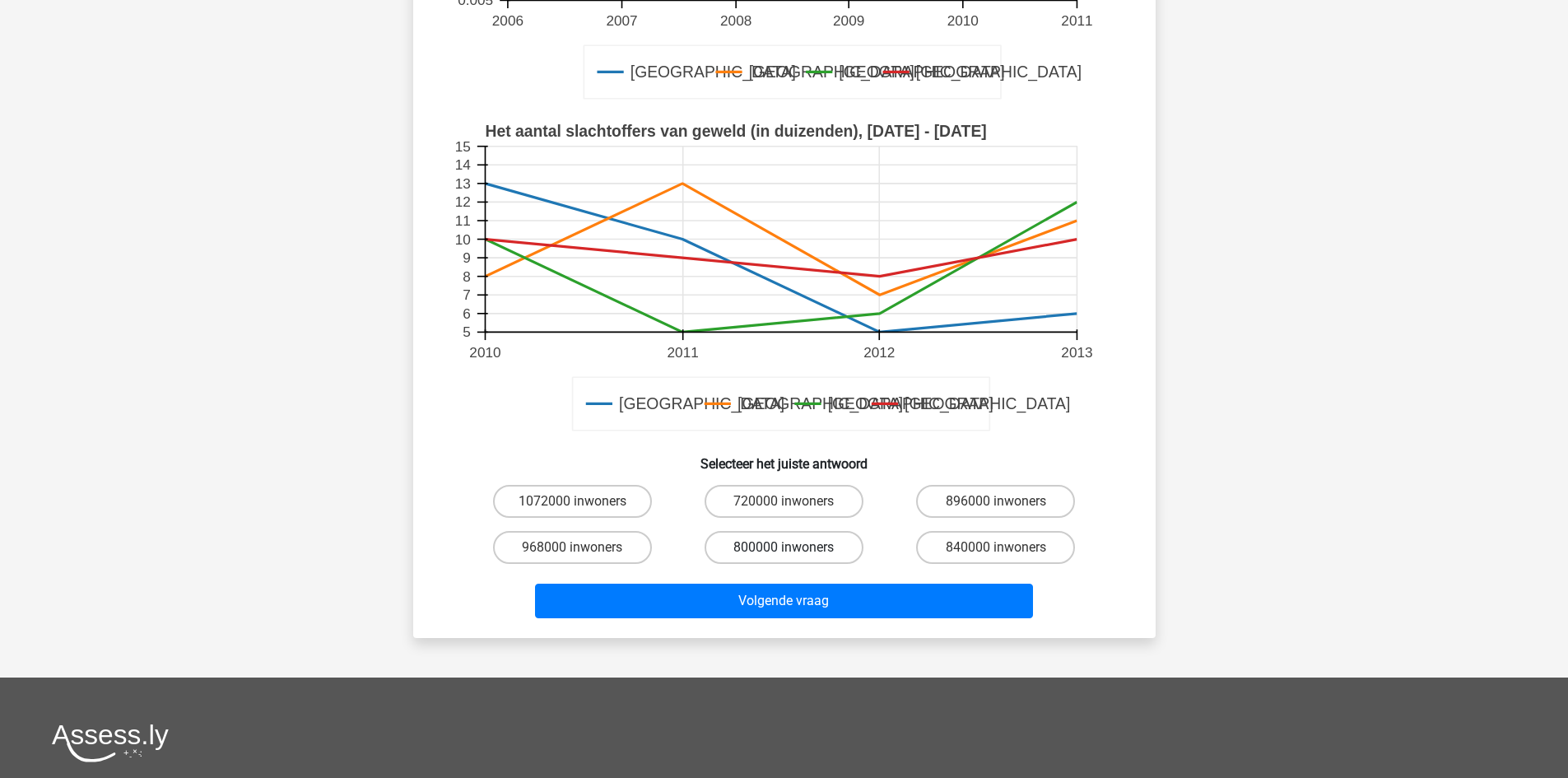
click at [785, 539] on label "800000 inwoners" at bounding box center [784, 548] width 159 height 33
click at [785, 548] on input "800000 inwoners" at bounding box center [788, 553] width 11 height 11
radio input "true"
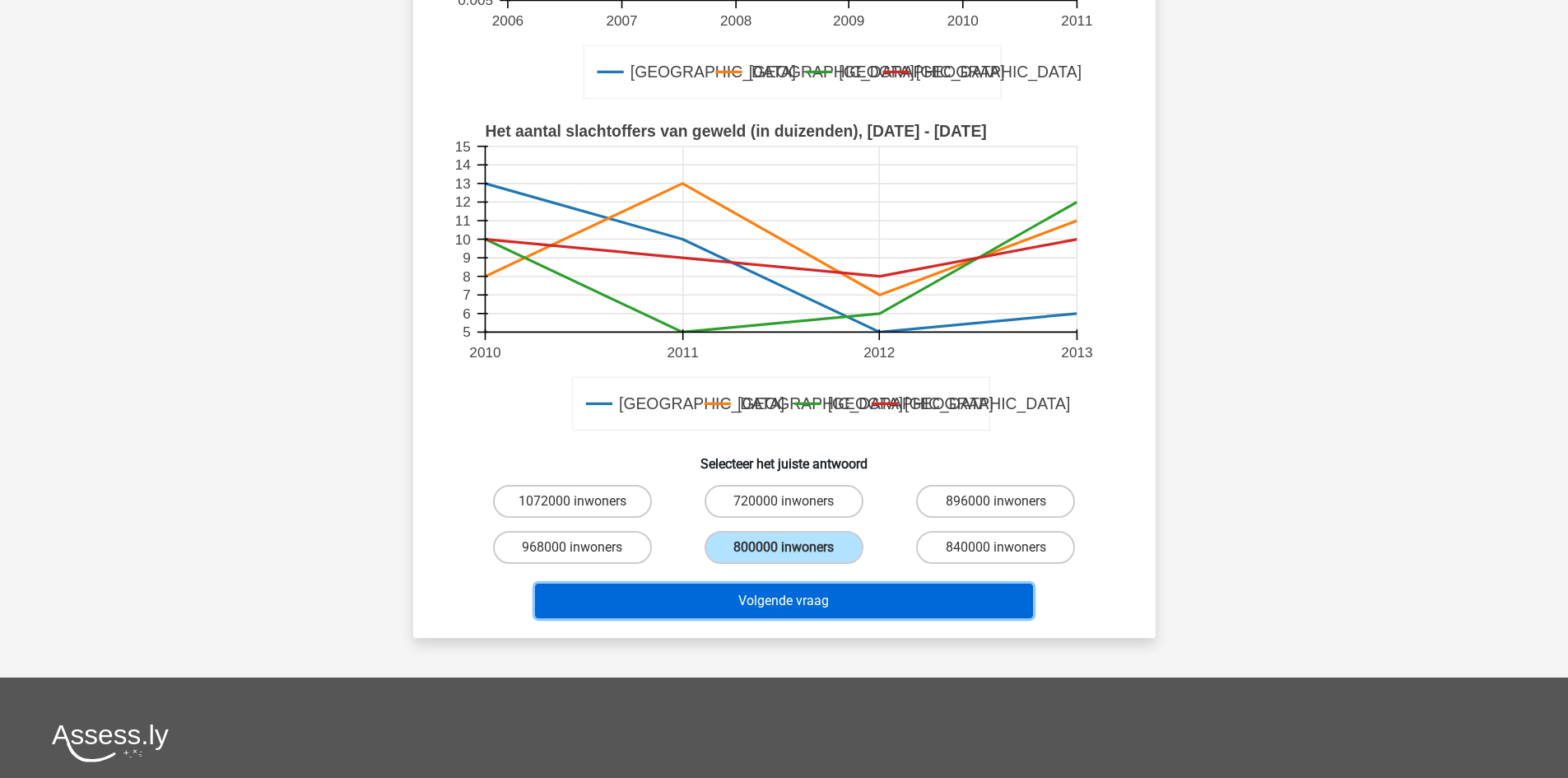
click at [784, 588] on button "Volgende vraag" at bounding box center [784, 601] width 498 height 35
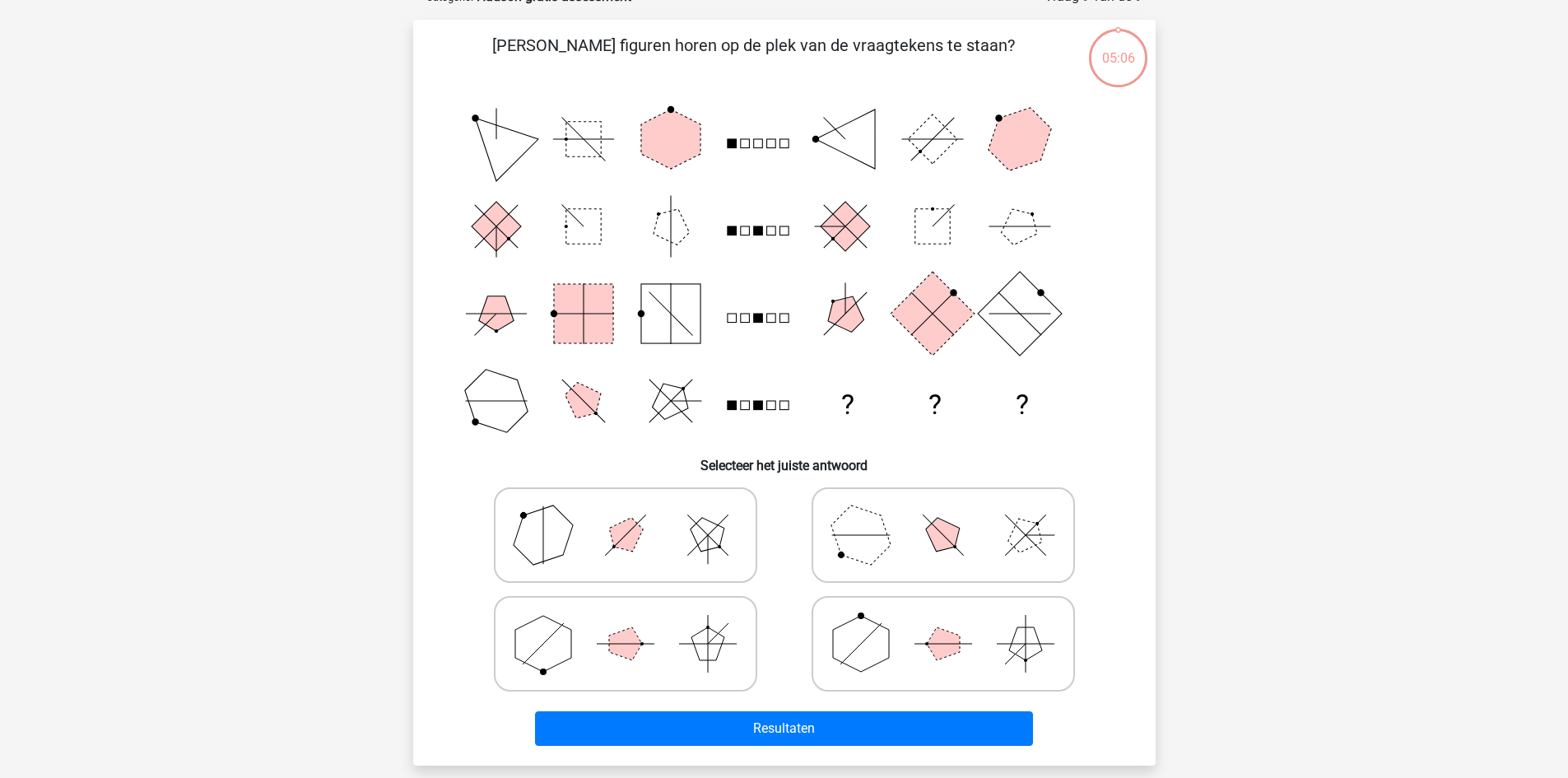
scroll to position [83, 0]
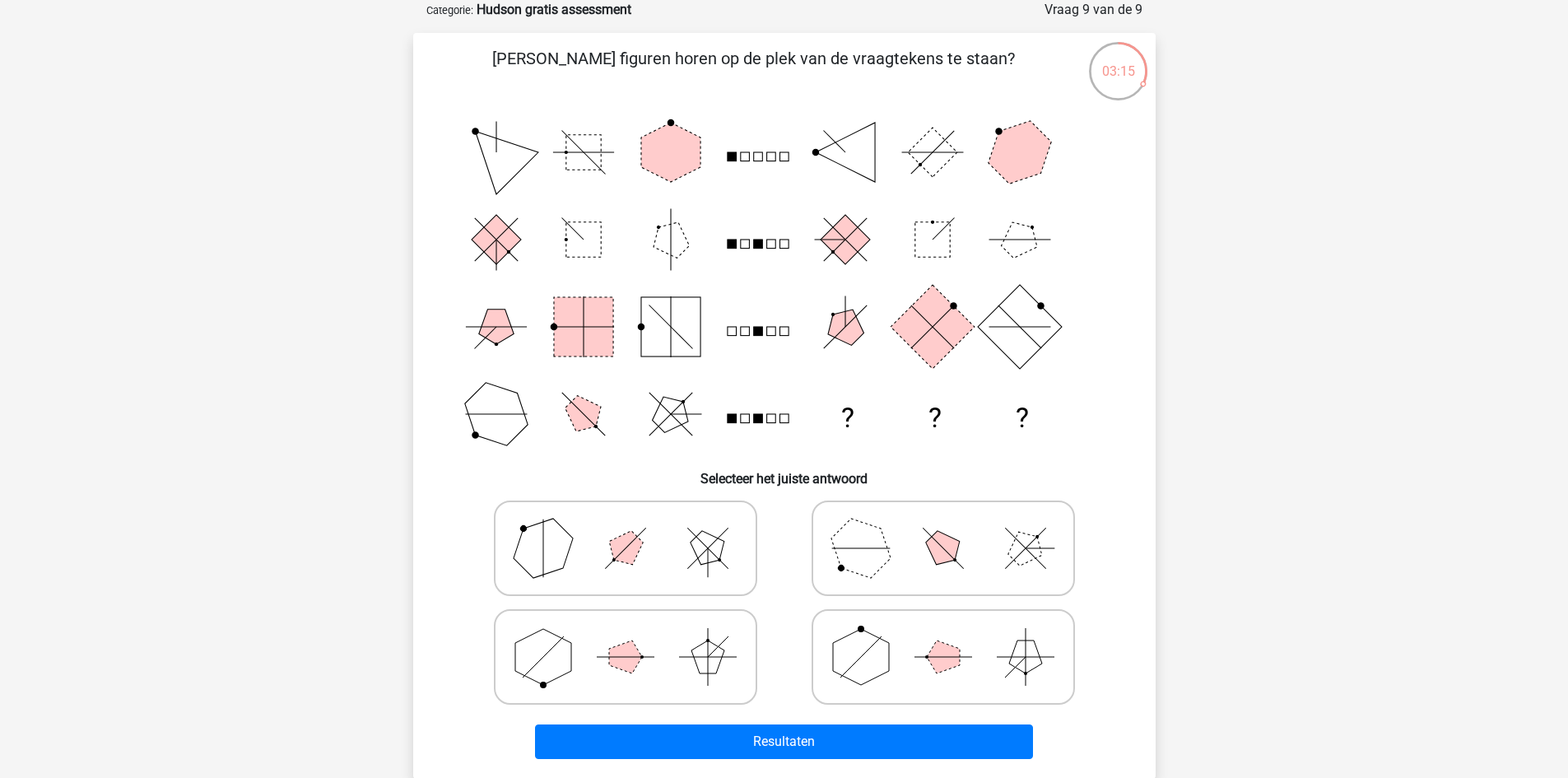
click at [1008, 653] on icon at bounding box center [944, 657] width 247 height 83
click at [954, 636] on input "radio" at bounding box center [949, 630] width 11 height 11
radio input "true"
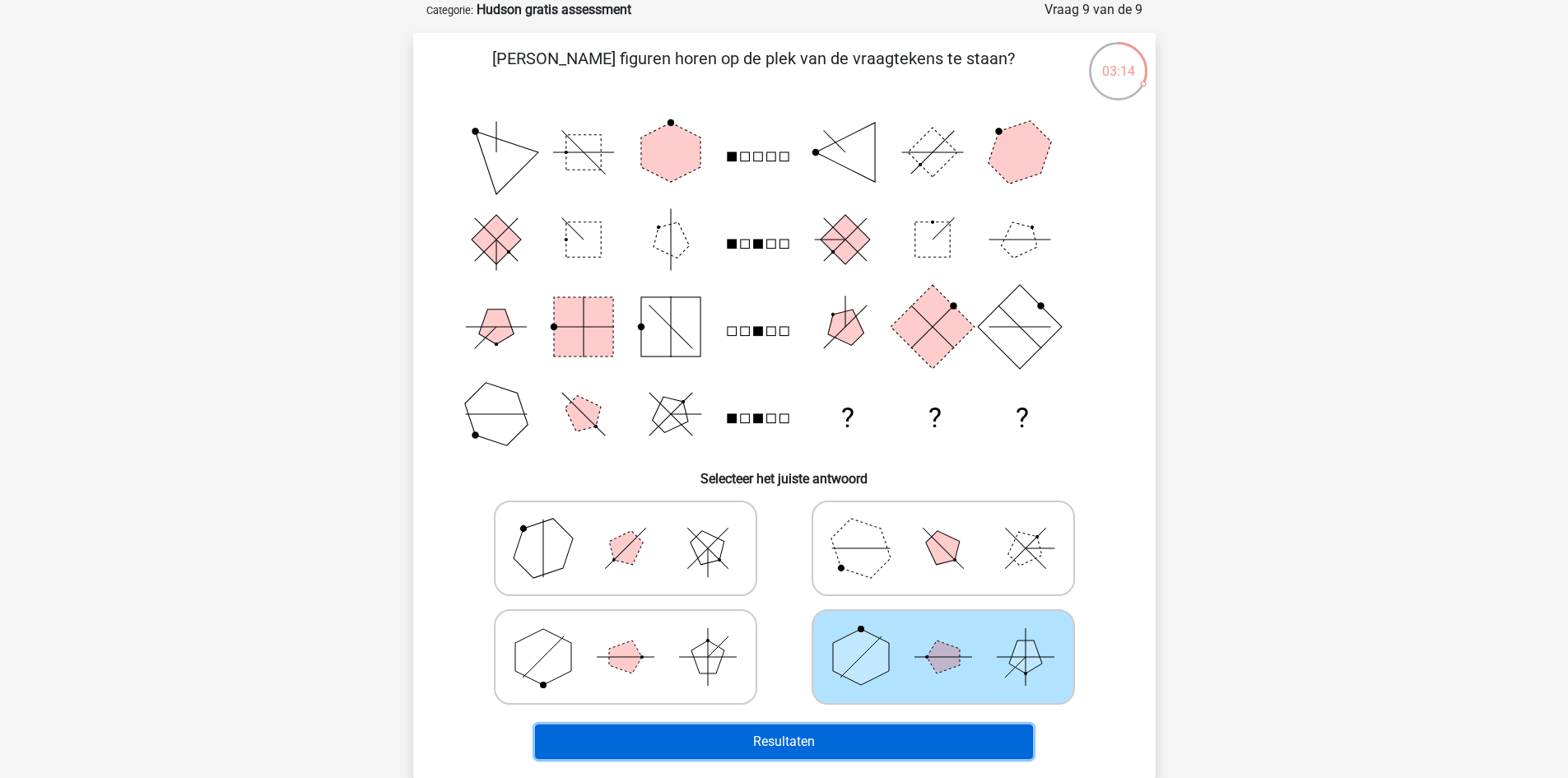
click at [903, 735] on button "Resultaten" at bounding box center [784, 742] width 498 height 35
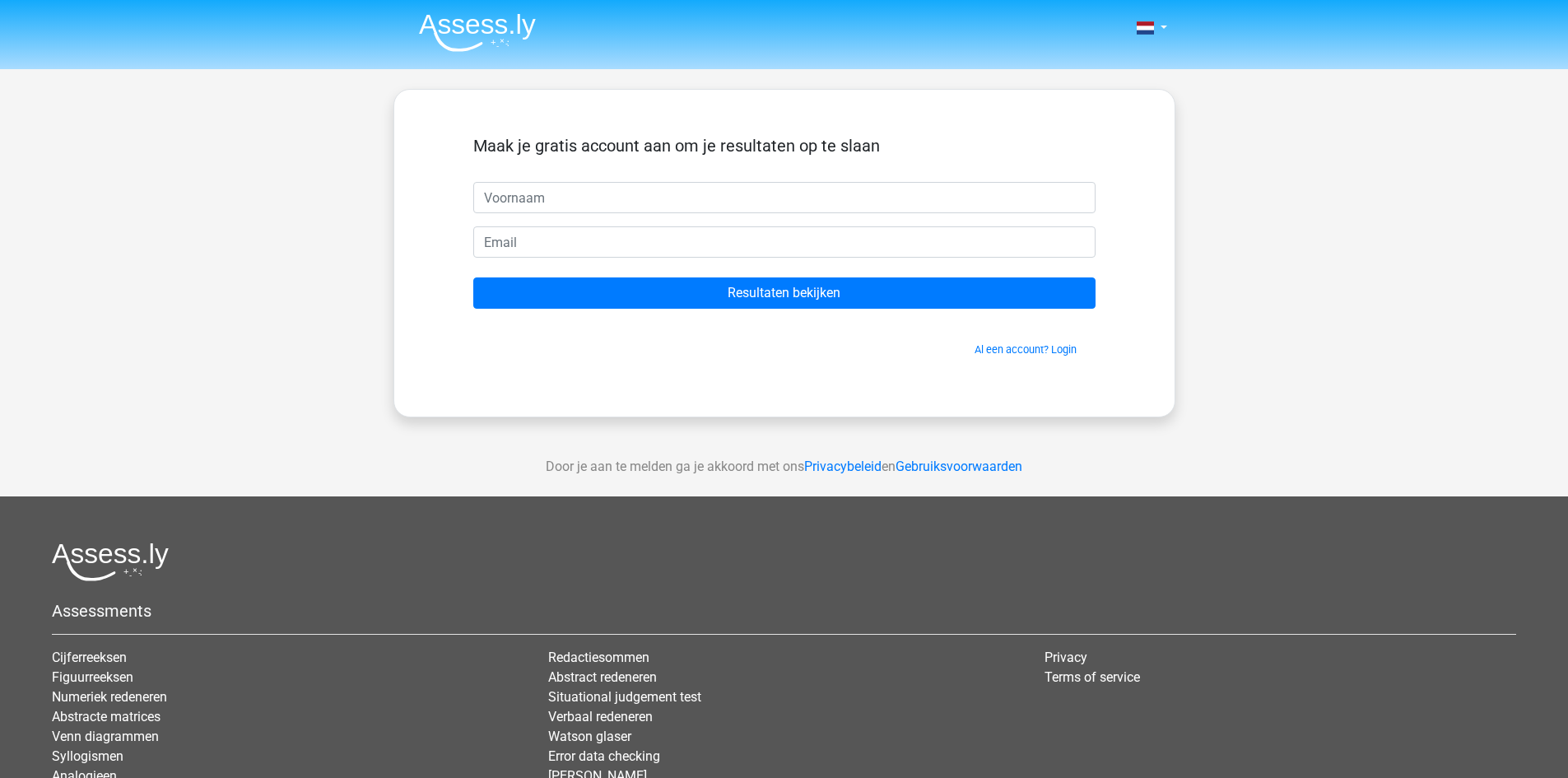
click at [614, 204] on input "text" at bounding box center [784, 197] width 622 height 31
type input "Emilie"
click at [600, 239] on input "email" at bounding box center [784, 242] width 622 height 31
type input "[EMAIL_ADDRESS][DOMAIN_NAME]"
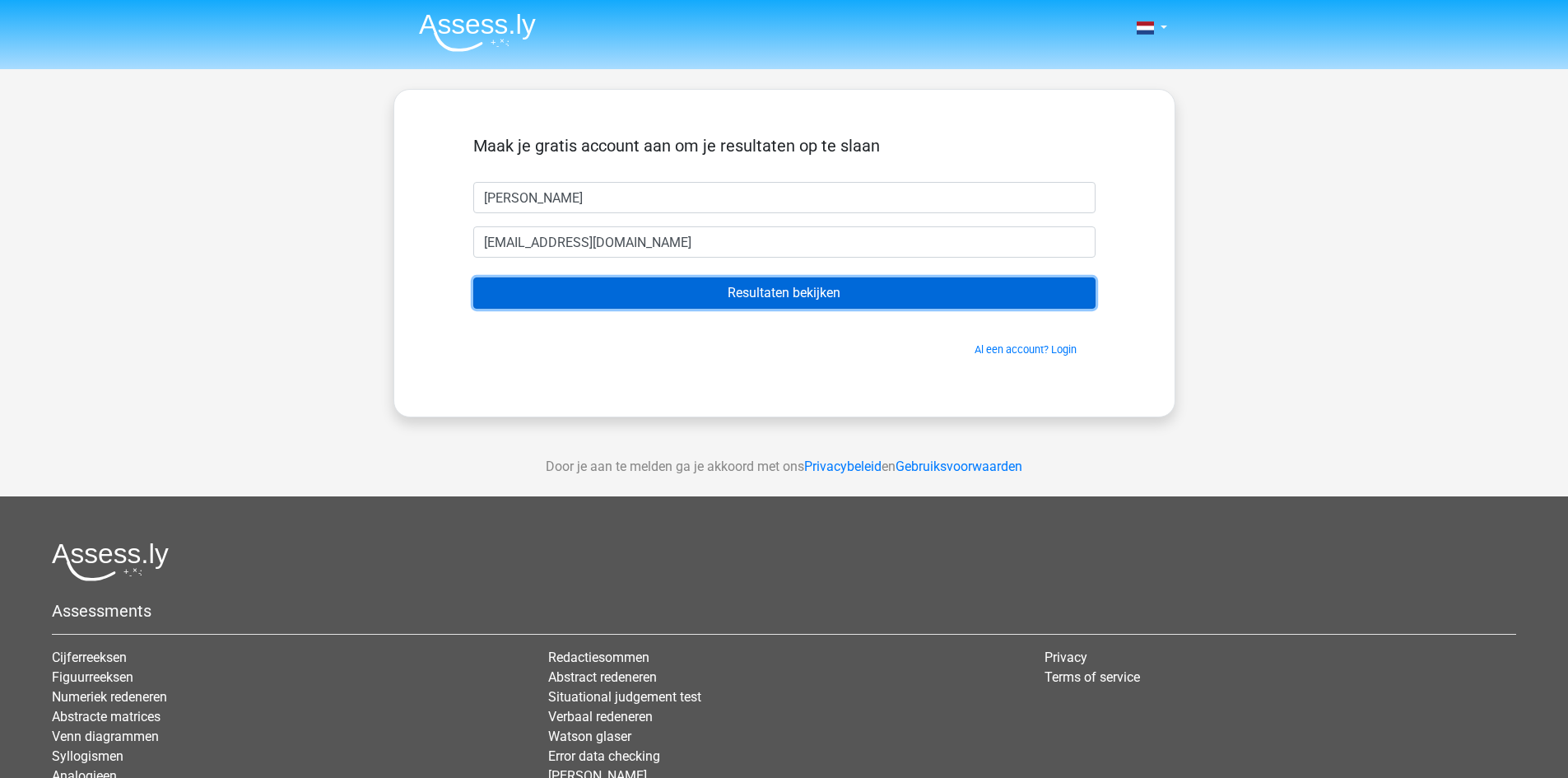
click at [683, 293] on input "Resultaten bekijken" at bounding box center [784, 293] width 622 height 31
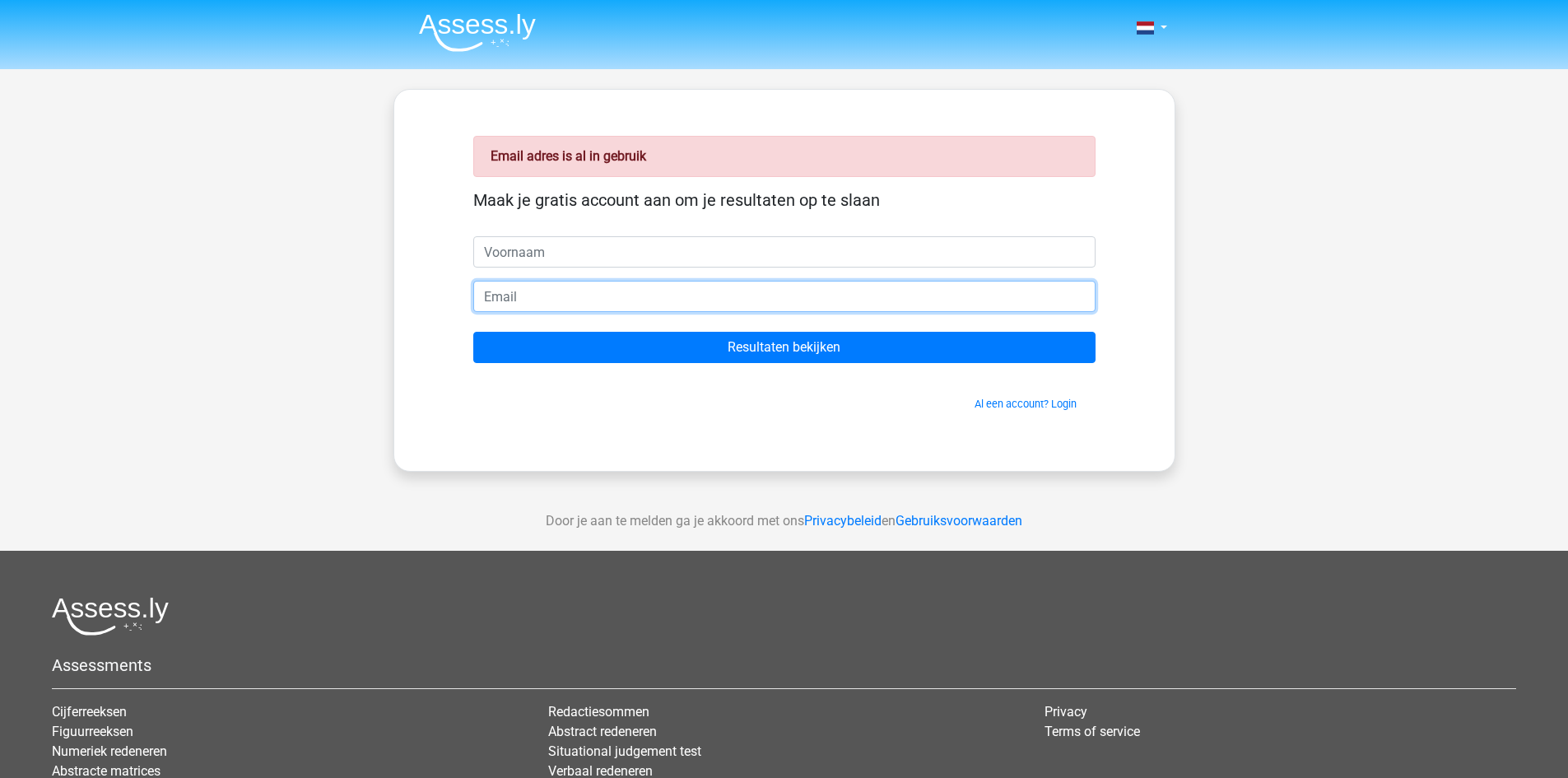
click at [683, 290] on input "email" at bounding box center [784, 296] width 622 height 31
type input "[EMAIL_ADDRESS][DOMAIN_NAME]"
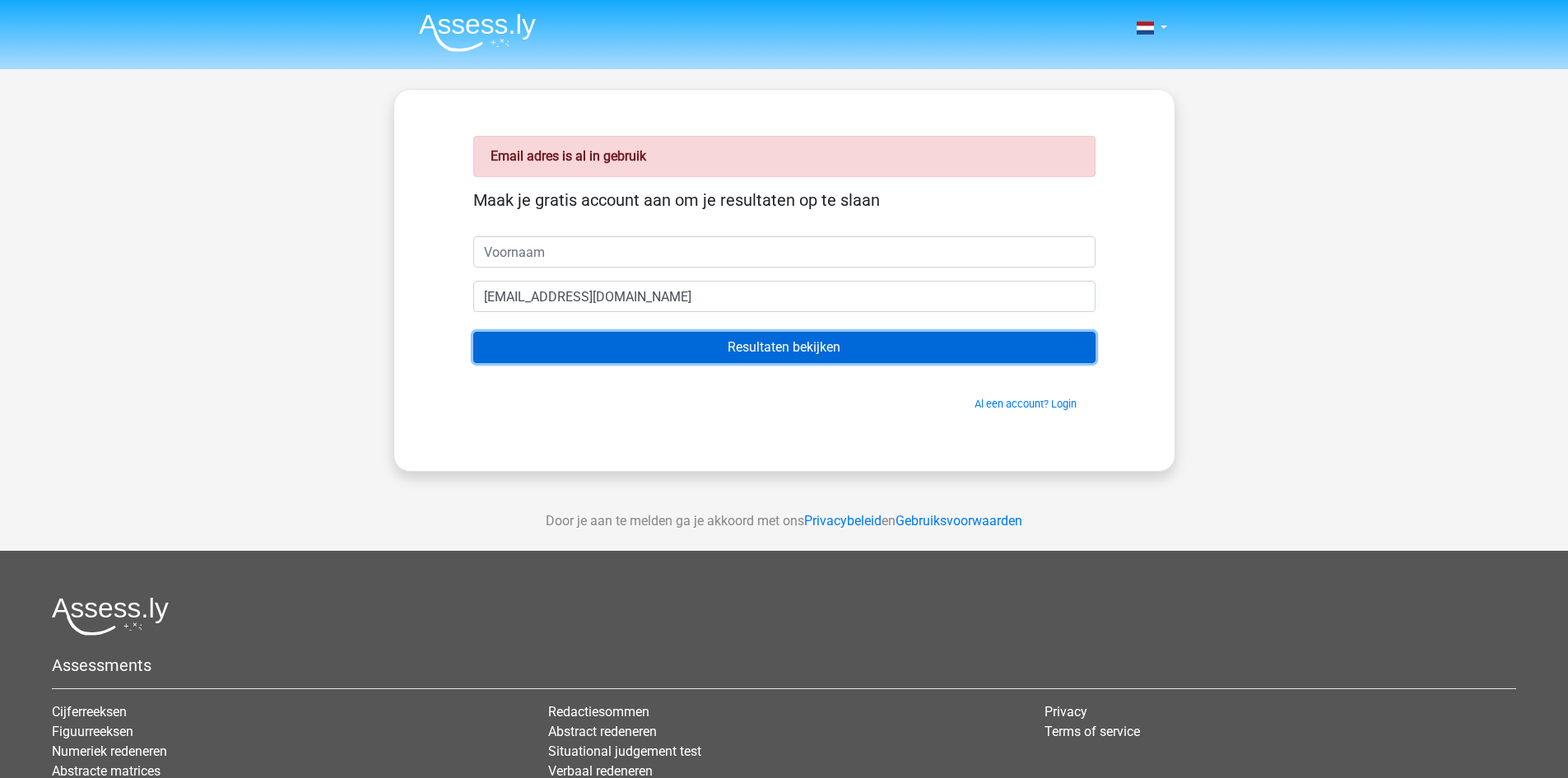
click at [745, 347] on input "Resultaten bekijken" at bounding box center [784, 348] width 622 height 31
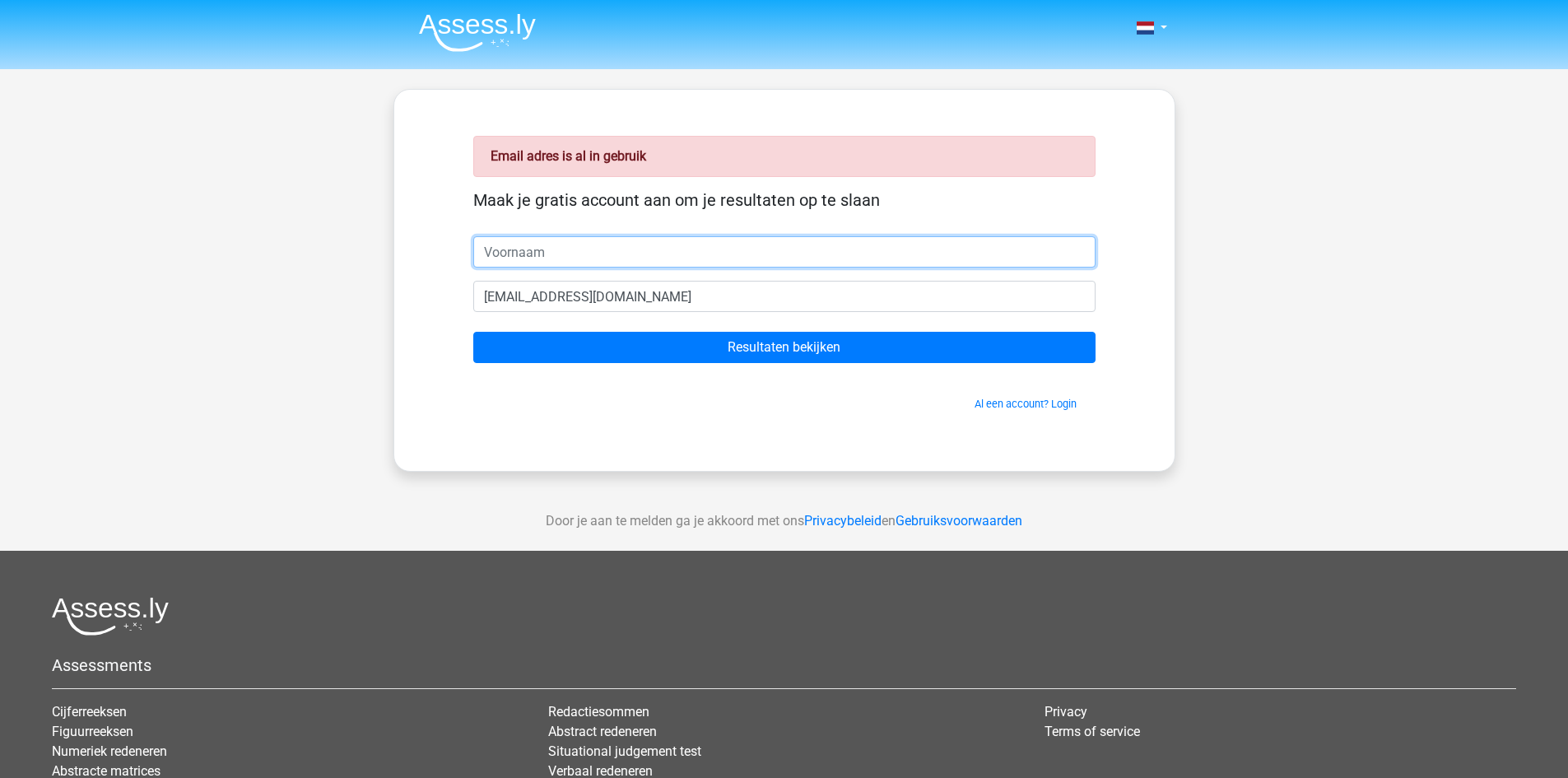
click at [666, 254] on input "text" at bounding box center [784, 252] width 622 height 31
type input "[PERSON_NAME]"
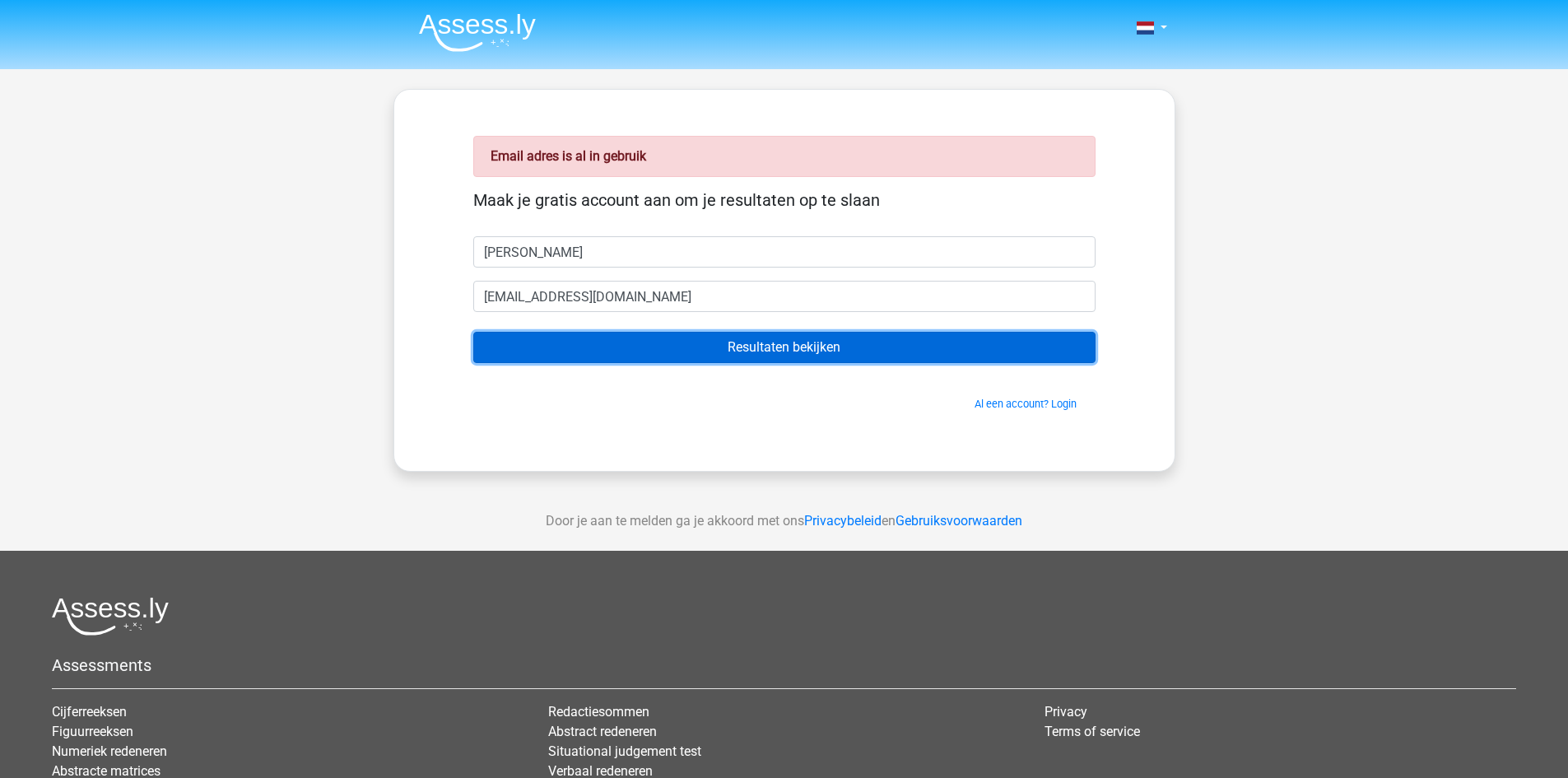
click at [697, 342] on input "Resultaten bekijken" at bounding box center [784, 348] width 622 height 31
